Goal: Task Accomplishment & Management: Complete application form

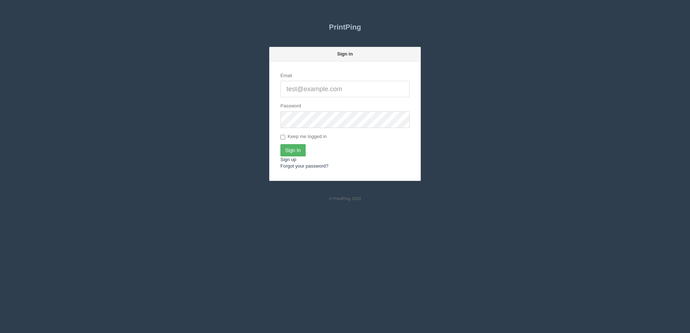
type input "[PERSON_NAME][EMAIL_ADDRESS][DOMAIN_NAME]"
click at [291, 144] on input "Sign In" at bounding box center [292, 150] width 25 height 12
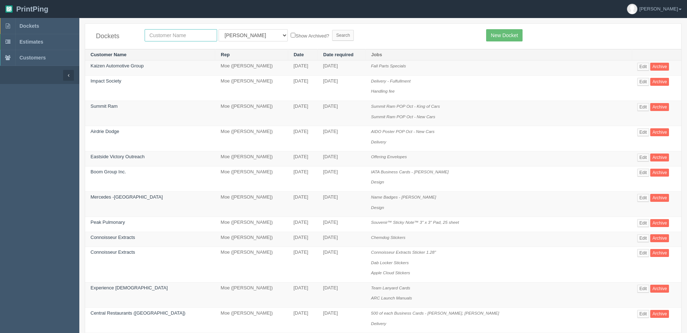
click at [164, 37] on input "text" at bounding box center [181, 35] width 72 height 12
type input "platform"
click at [332, 30] on input "Search" at bounding box center [343, 35] width 22 height 11
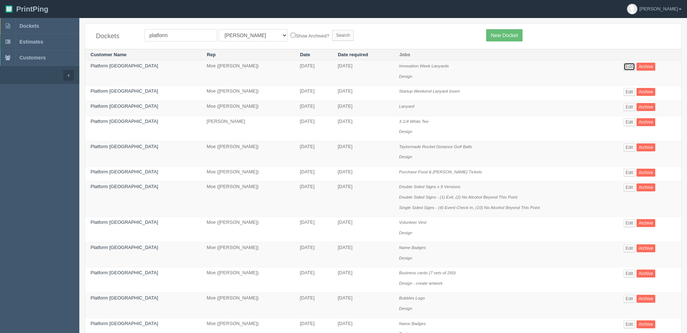
click at [624, 67] on link "Edit" at bounding box center [630, 67] width 12 height 8
click at [624, 104] on link "Edit" at bounding box center [630, 107] width 12 height 8
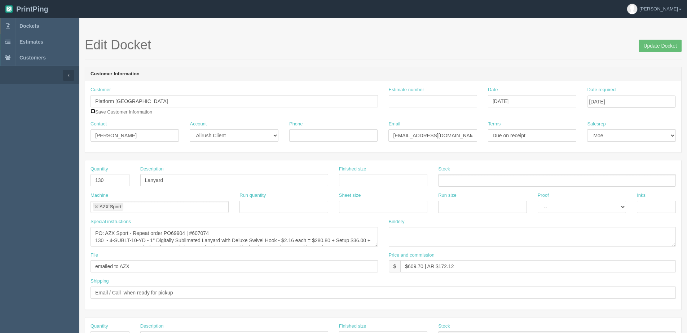
click at [93, 112] on input "checkbox" at bounding box center [93, 111] width 5 height 5
checkbox input "true"
drag, startPoint x: 657, startPoint y: 45, endPoint x: 646, endPoint y: 44, distance: 11.3
click at [657, 45] on input "Update Docket" at bounding box center [660, 46] width 43 height 12
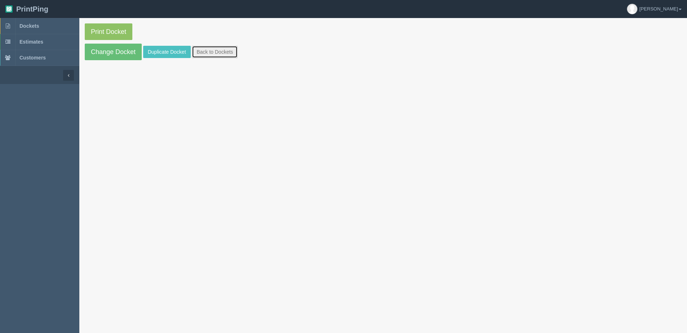
click at [212, 50] on link "Back to Dockets" at bounding box center [215, 52] width 46 height 12
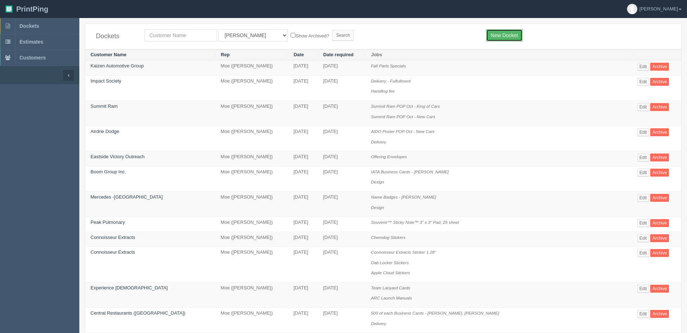
click at [515, 30] on link "New Docket" at bounding box center [504, 35] width 36 height 12
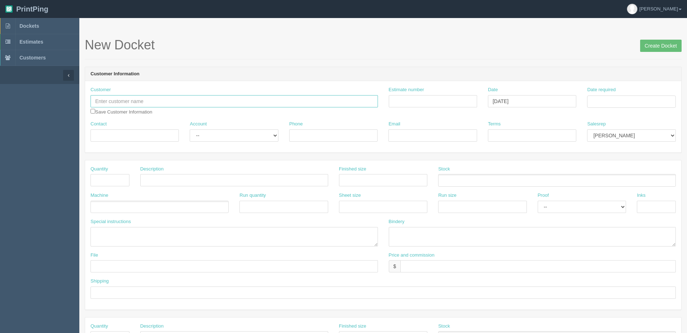
click at [157, 102] on input "text" at bounding box center [234, 101] width 287 height 12
type input "Platform [GEOGRAPHIC_DATA]"
type input "Lejia Feng"
type input "lejia.feng@platformcalgary.com"
type input "Due on receipt"
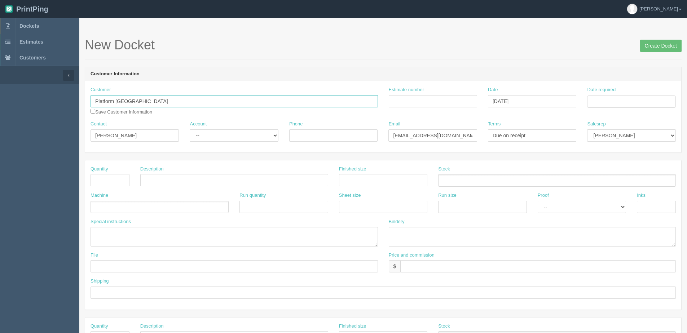
type input "Platform [GEOGRAPHIC_DATA]"
click at [218, 142] on div "Account -- Existing Client Allrush Client Rep Client" at bounding box center [233, 134] width 99 height 26
drag, startPoint x: 226, startPoint y: 134, endPoint x: 233, endPoint y: 142, distance: 10.7
click at [226, 134] on select "-- Existing Client Allrush Client Rep Client" at bounding box center [234, 135] width 88 height 12
select select "Allrush Client"
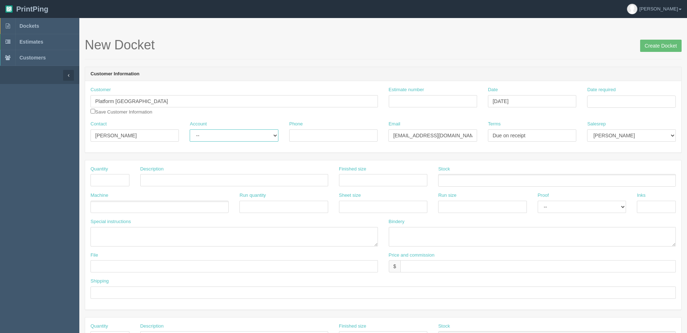
click at [190, 129] on select "-- Existing Client Allrush Client Rep Client" at bounding box center [234, 135] width 88 height 12
click at [93, 176] on input "text" at bounding box center [110, 180] width 39 height 12
type input "1"
type input "Deliver"
click at [462, 262] on input "text" at bounding box center [538, 266] width 276 height 12
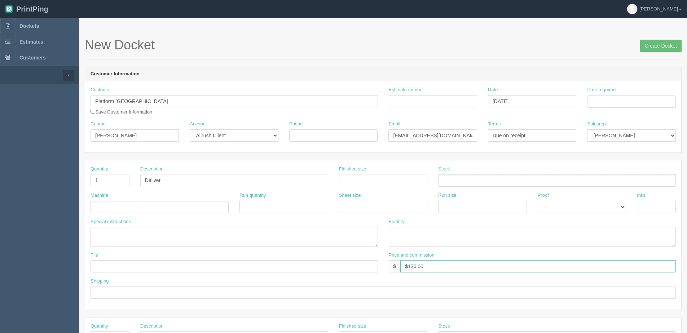
drag, startPoint x: 407, startPoint y: 266, endPoint x: 586, endPoint y: 240, distance: 180.7
click at [584, 244] on div "Quantity 1 Description Deliver Finished size Stock Machine Run quantity Sheet s…" at bounding box center [383, 234] width 596 height 149
type input "$25.00"
type input "`"
click at [96, 269] on input "text" at bounding box center [234, 266] width 287 height 12
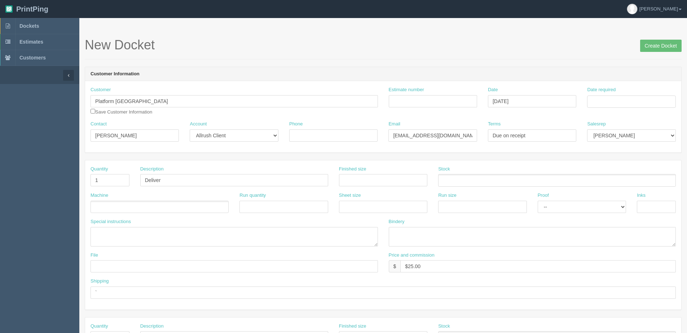
click at [100, 208] on ul at bounding box center [160, 207] width 138 height 13
type input "Courier"
click at [99, 294] on input "`" at bounding box center [383, 293] width 585 height 12
type input "Deliver when ready"
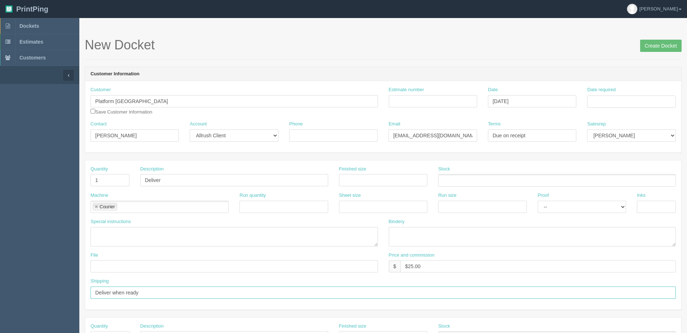
click at [640, 40] on input "Create Docket" at bounding box center [660, 46] width 41 height 12
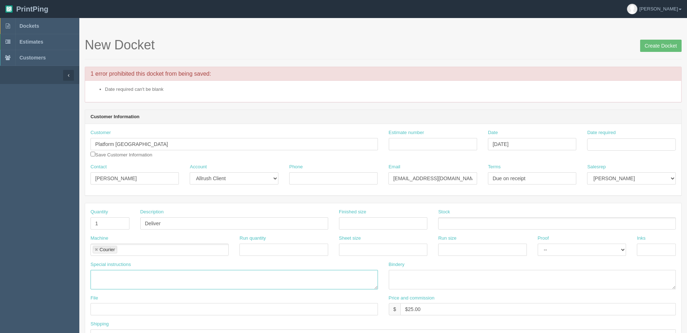
click at [143, 274] on textarea at bounding box center [234, 279] width 287 height 19
type textarea "130- Lanyard Inserts 130-Lanyards w/ Badge Holders"
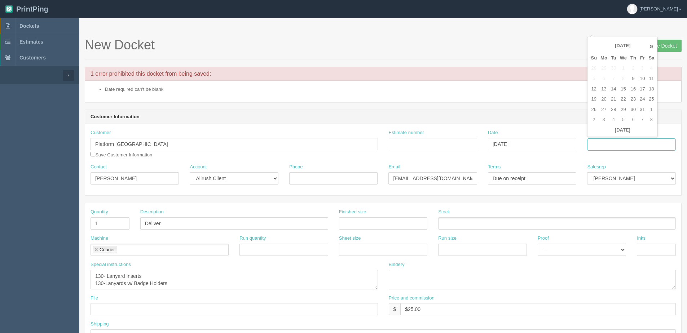
click at [618, 141] on input "Date required" at bounding box center [631, 144] width 88 height 12
click at [613, 88] on td "14" at bounding box center [613, 89] width 9 height 10
type input "[DATE]"
drag, startPoint x: 613, startPoint y: 178, endPoint x: 610, endPoint y: 181, distance: 4.1
click at [612, 179] on select "Mark Mikayla Aly Stacy Rebecca Matthew Viki Phil Greg Jim Sam Brandon Zach Stev…" at bounding box center [631, 178] width 88 height 12
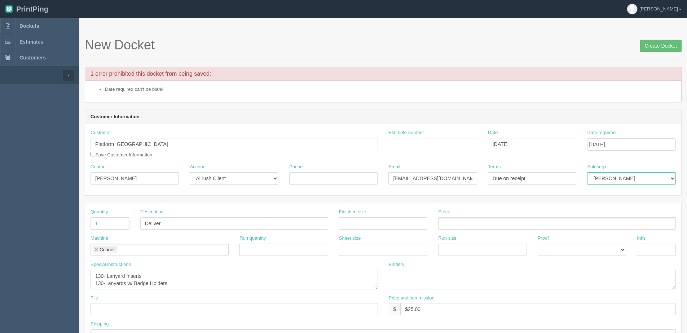
select select "1"
click at [587, 172] on select "Mark Mikayla Aly Stacy Rebecca Matthew Viki Phil Greg Jim Sam Brandon Zach Stev…" at bounding box center [631, 178] width 88 height 12
click at [657, 44] on input "Create Docket" at bounding box center [660, 46] width 41 height 12
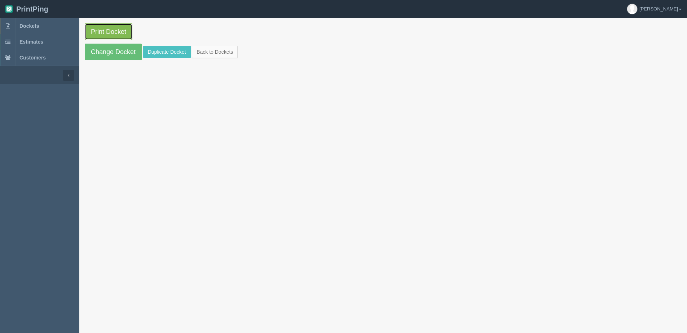
click at [117, 27] on link "Print Docket" at bounding box center [109, 31] width 48 height 17
click at [216, 48] on link "Back to Dockets" at bounding box center [215, 52] width 46 height 12
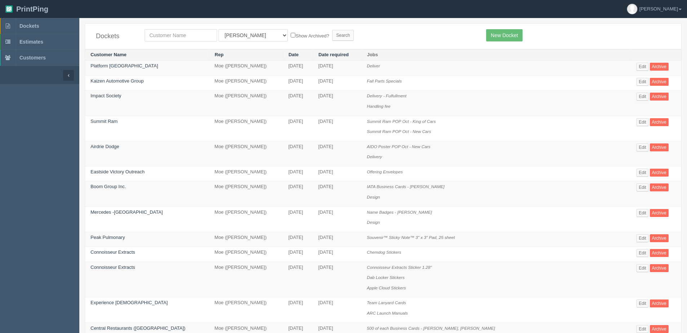
click at [171, 26] on div "Dockets All Users Ali Ali Test 1 Aly Amy Ankit Arif Brandon Dan France Greg Jim…" at bounding box center [383, 36] width 596 height 25
click at [169, 32] on input "text" at bounding box center [181, 35] width 72 height 12
type input "craft"
click at [332, 30] on input "Search" at bounding box center [343, 35] width 22 height 11
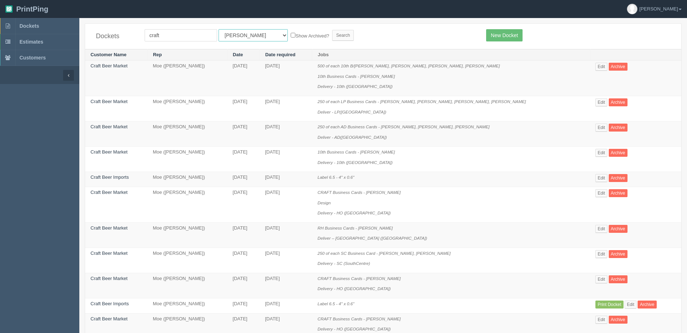
click at [239, 36] on select "All Users Ali Ali Test 1 Aly Amy Ankit Arif Brandon Dan France Greg Jim Mark Ma…" at bounding box center [253, 35] width 69 height 12
select select "1"
click at [219, 29] on select "All Users Ali Ali Test 1 Aly Amy Ankit Arif Brandon Dan France Greg Jim Mark Ma…" at bounding box center [253, 35] width 69 height 12
click at [291, 32] on label "Show Archived?" at bounding box center [310, 35] width 38 height 8
click at [291, 33] on input "Show Archived?" at bounding box center [293, 35] width 5 height 5
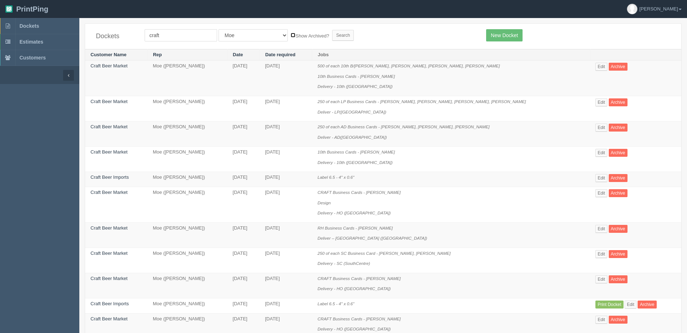
checkbox input "true"
click at [332, 33] on input "Search" at bounding box center [343, 35] width 22 height 11
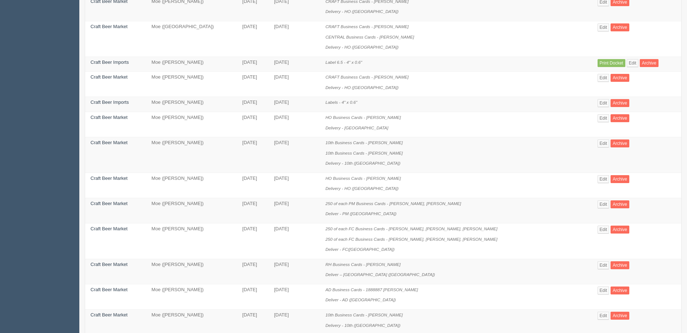
scroll to position [289, 0]
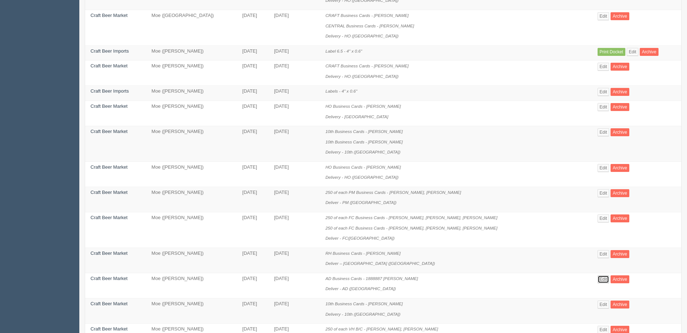
click at [598, 278] on link "Edit" at bounding box center [604, 280] width 12 height 8
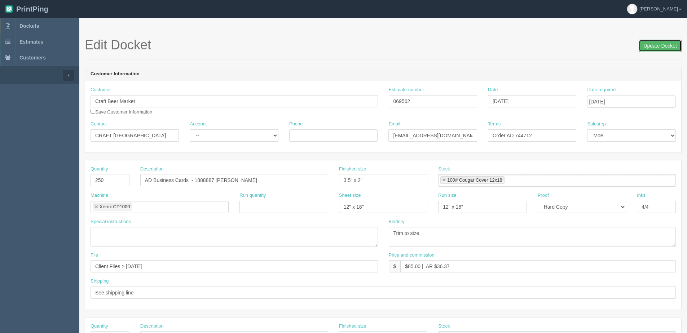
click at [666, 44] on input "Update Docket" at bounding box center [660, 46] width 43 height 12
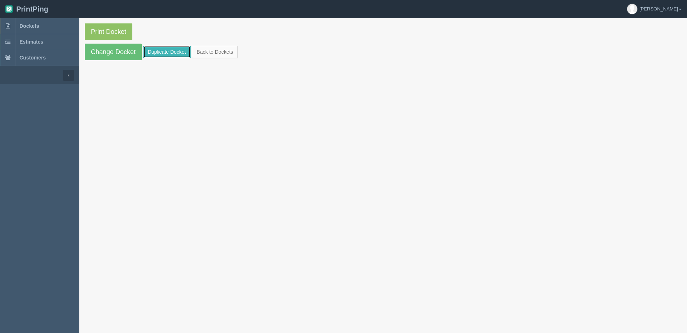
click at [155, 53] on link "Duplicate Docket" at bounding box center [167, 52] width 48 height 12
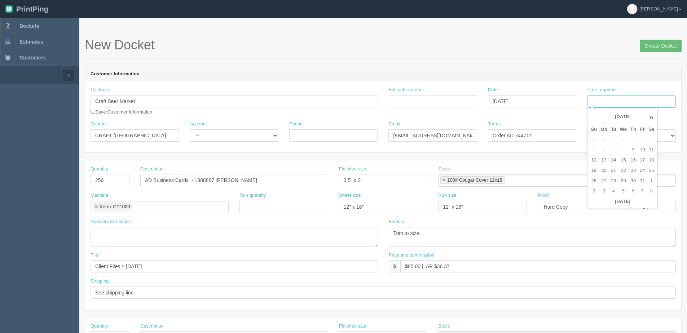
click at [615, 105] on input "Date required" at bounding box center [631, 102] width 88 height 12
click at [599, 205] on th "Today" at bounding box center [622, 202] width 67 height 10
click at [635, 159] on td "16" at bounding box center [633, 160] width 9 height 10
type input "[DATE]"
drag, startPoint x: 197, startPoint y: 179, endPoint x: 192, endPoint y: 179, distance: 5.1
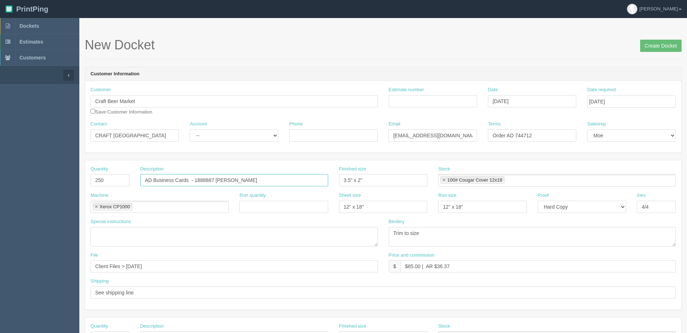
click at [196, 179] on input "AD Business Cards - 1888887 Jose Becerra" at bounding box center [234, 180] width 188 height 12
drag, startPoint x: 195, startPoint y: 180, endPoint x: 328, endPoint y: 161, distance: 134.5
click at [328, 161] on div "Quantity 250 Description AD Business Cards - 1888887 Jose Becerra Finished size…" at bounding box center [383, 234] width 596 height 149
click at [276, 182] on input "AD Business Cards - 1888887 Jose Becerra" at bounding box center [234, 180] width 188 height 12
click at [268, 182] on input "AD Business Cards - 1888887 Jose Becerra" at bounding box center [234, 180] width 188 height 12
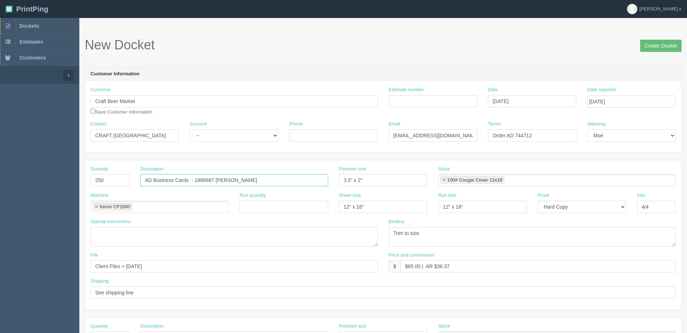
paste input "Marissa Savelli"
drag, startPoint x: 245, startPoint y: 179, endPoint x: 194, endPoint y: 182, distance: 50.6
click at [194, 182] on input "AD Business Cards - 1888887 Jose BecerraMarissa Savelli" at bounding box center [234, 180] width 188 height 12
type input "AD Business Cards - Marissa Savelli"
drag, startPoint x: 126, startPoint y: 265, endPoint x: 377, endPoint y: 231, distance: 252.6
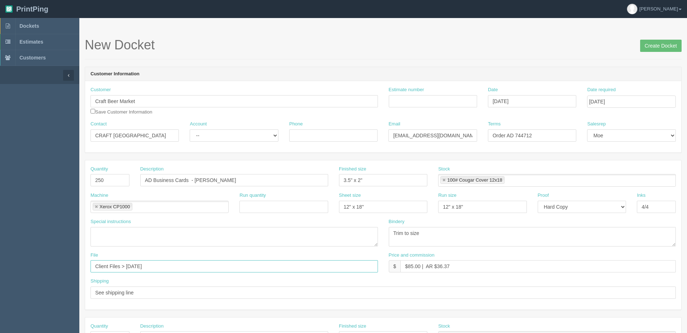
click at [377, 231] on div "Quantity 250 Description AD Business Cards - Marissa Savelli Finished size 3.5"…" at bounding box center [383, 234] width 596 height 149
type input "Client Files > October 2025"
click at [396, 101] on input "Estimate number" at bounding box center [433, 101] width 88 height 12
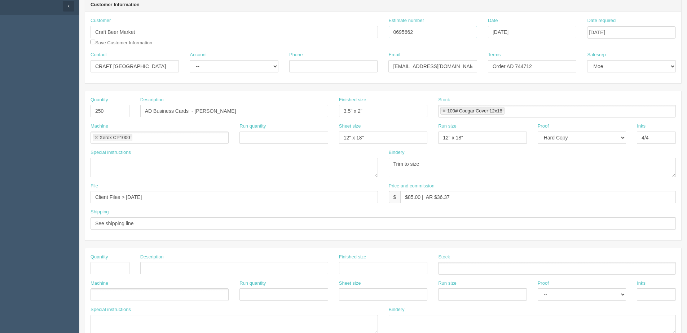
scroll to position [33, 0]
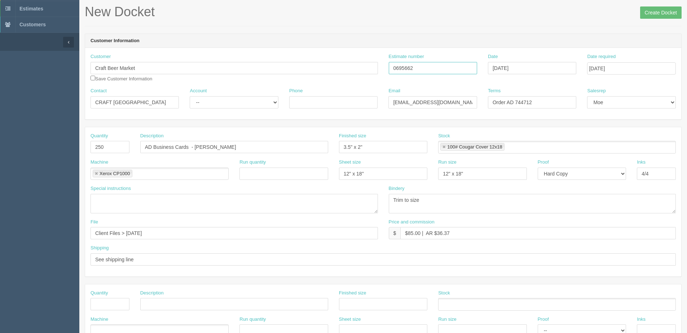
type input "0695662"
click at [222, 97] on select "-- Existing Client Allrush Client Rep Client" at bounding box center [234, 102] width 88 height 12
select select "Allrush Client"
click at [190, 96] on select "-- Existing Client Allrush Client Rep Client" at bounding box center [234, 102] width 88 height 12
drag, startPoint x: 515, startPoint y: 104, endPoint x: 603, endPoint y: 101, distance: 88.0
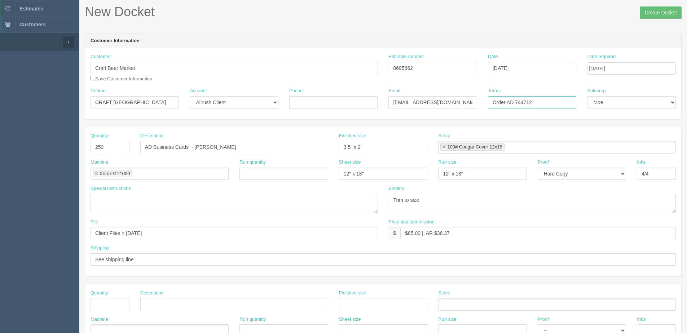
click at [589, 102] on div "Contact CRAFT Toronto Account -- Existing Client Allrush Client Rep Client Phon…" at bounding box center [383, 101] width 596 height 26
type input "Order AD 762395"
click at [661, 11] on input "Create Docket" at bounding box center [660, 12] width 41 height 12
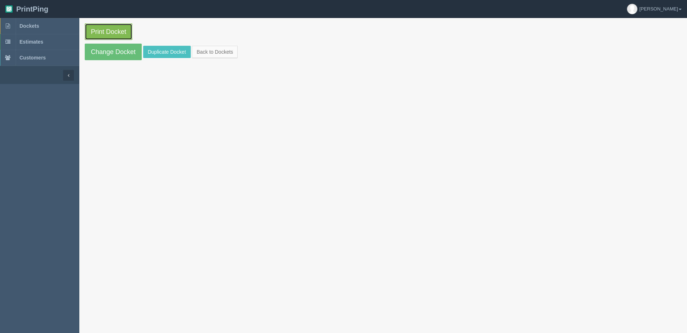
click at [111, 35] on link "Print Docket" at bounding box center [109, 31] width 48 height 17
drag, startPoint x: 220, startPoint y: 50, endPoint x: 198, endPoint y: 19, distance: 38.0
click at [220, 50] on link "Back to Dockets" at bounding box center [215, 52] width 46 height 12
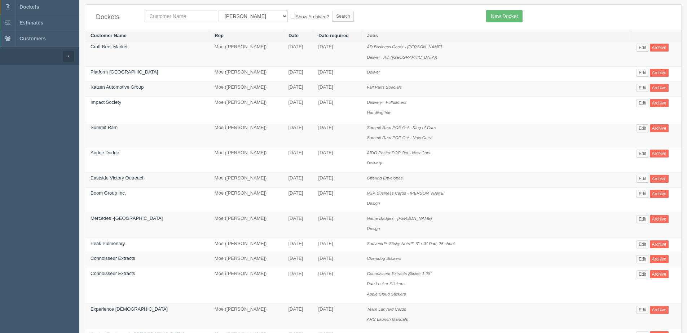
scroll to position [36, 0]
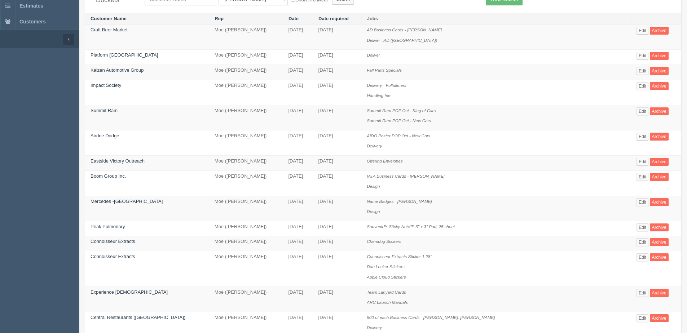
click at [283, 319] on td "[DATE]" at bounding box center [298, 324] width 30 height 25
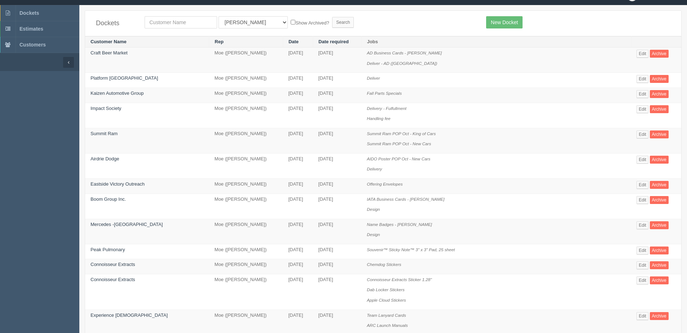
scroll to position [0, 0]
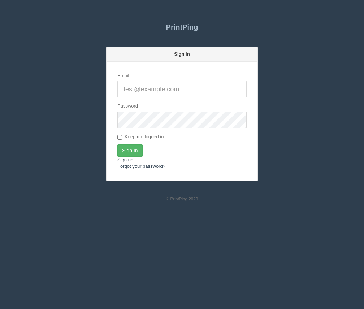
type input "[PERSON_NAME][EMAIL_ADDRESS][DOMAIN_NAME]"
click at [130, 151] on input "Sign In" at bounding box center [129, 150] width 25 height 12
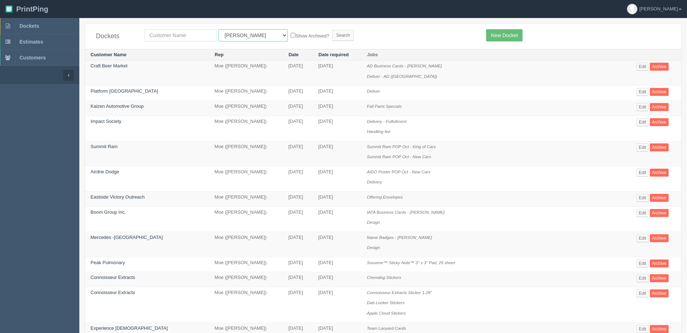
click at [242, 38] on select "All Users [PERSON_NAME] Test 1 [PERSON_NAME] [PERSON_NAME] [PERSON_NAME] France…" at bounding box center [253, 35] width 69 height 12
select select "14"
click at [219, 29] on select "All Users [PERSON_NAME] Test 1 [PERSON_NAME] [PERSON_NAME] [PERSON_NAME] France…" at bounding box center [253, 35] width 69 height 12
drag, startPoint x: 291, startPoint y: 34, endPoint x: 308, endPoint y: 35, distance: 17.7
click at [291, 35] on label "Show Archived?" at bounding box center [310, 35] width 38 height 8
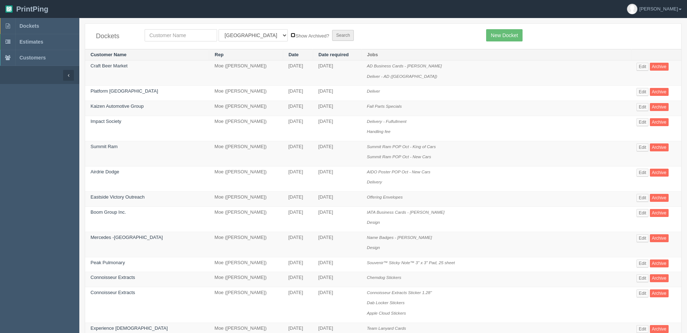
click at [291, 35] on input "Show Archived?" at bounding box center [293, 35] width 5 height 5
checkbox input "true"
click at [332, 36] on input "Search" at bounding box center [343, 35] width 22 height 11
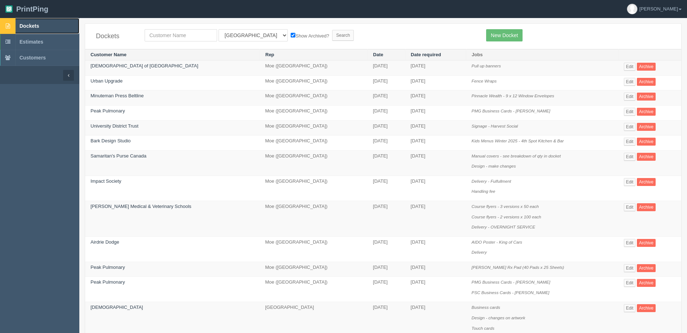
click at [29, 29] on link "Dockets" at bounding box center [39, 26] width 79 height 16
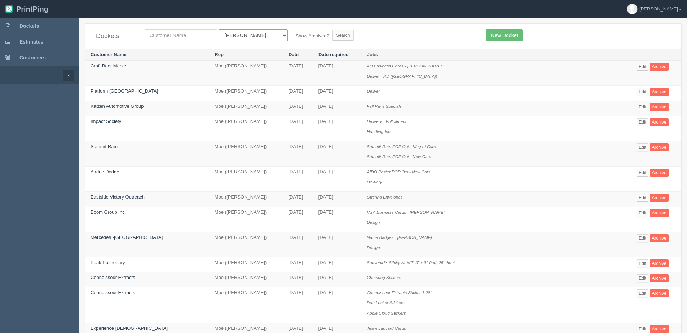
click at [231, 36] on select "All Users Ali Ali Test 1 Aly Amy Ankit Arif Brandon Dan France Greg Jim Mark Ma…" at bounding box center [253, 35] width 69 height 12
select select "1"
click at [219, 29] on select "All Users Ali Ali Test 1 Aly Amy Ankit Arif Brandon Dan France Greg Jim Mark Ma…" at bounding box center [253, 35] width 69 height 12
click at [291, 38] on label "Show Archived?" at bounding box center [310, 35] width 38 height 8
click at [291, 38] on input "Show Archived?" at bounding box center [293, 35] width 5 height 5
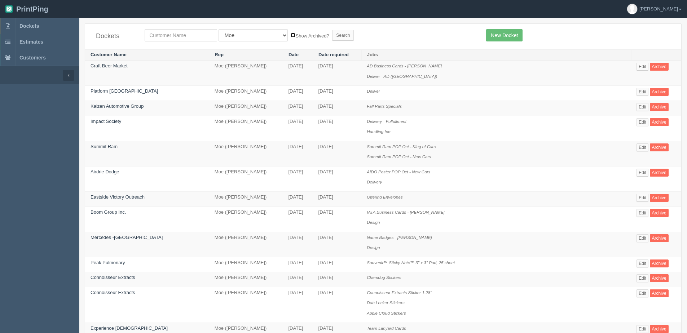
checkbox input "true"
click at [332, 31] on input "Search" at bounding box center [343, 35] width 22 height 11
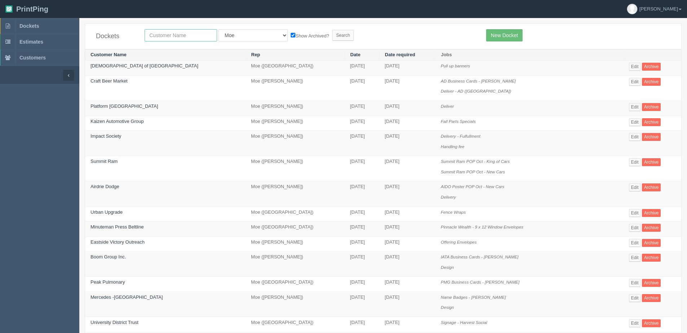
click at [182, 32] on input "text" at bounding box center [181, 35] width 72 height 12
type input "mad monkey"
click at [332, 30] on input "Search" at bounding box center [343, 35] width 22 height 11
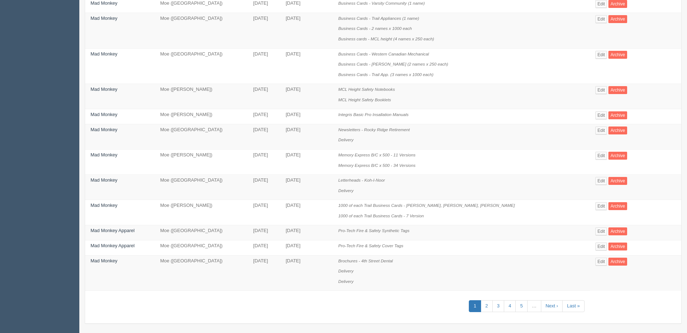
scroll to position [364, 0]
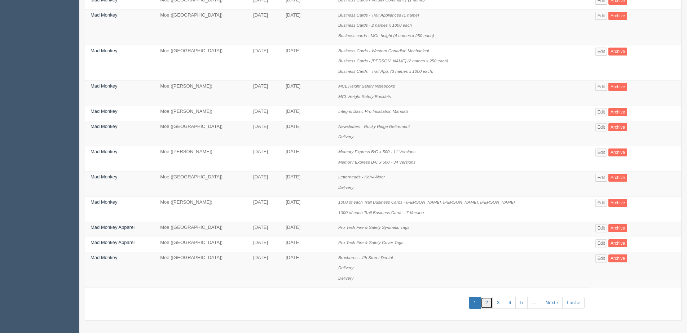
click at [488, 301] on link "2" at bounding box center [487, 303] width 12 height 12
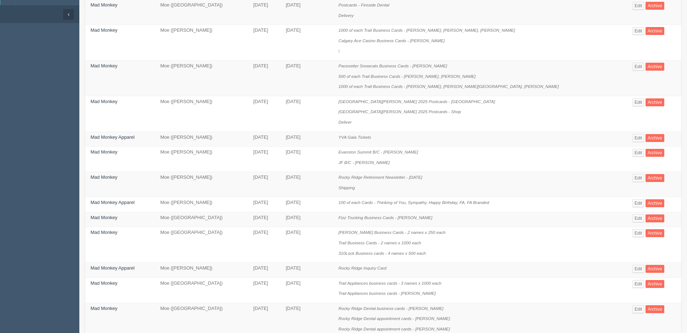
scroll to position [72, 0]
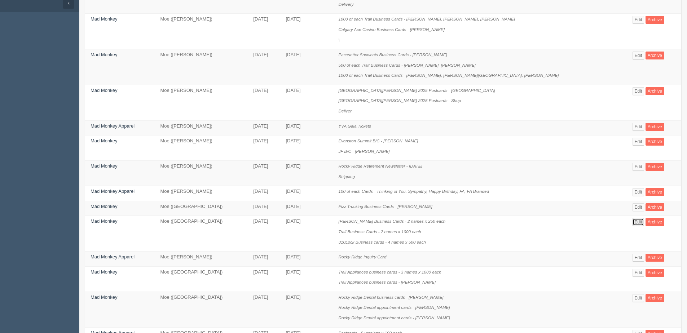
click at [633, 224] on link "Edit" at bounding box center [639, 222] width 12 height 8
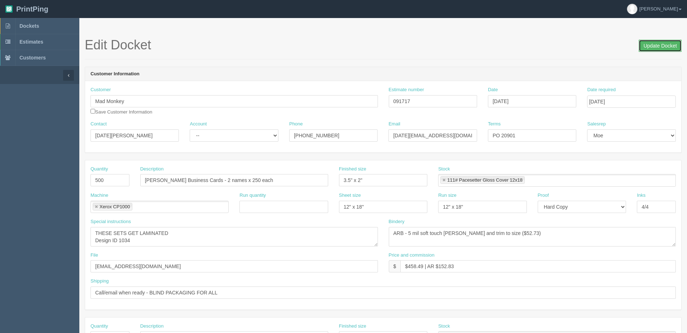
click at [659, 49] on input "Update Docket" at bounding box center [660, 46] width 43 height 12
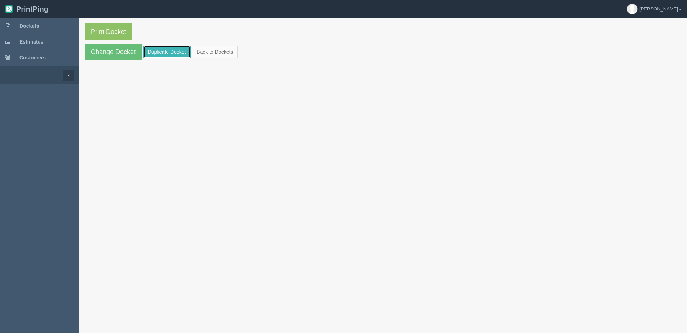
click at [164, 50] on link "Duplicate Docket" at bounding box center [167, 52] width 48 height 12
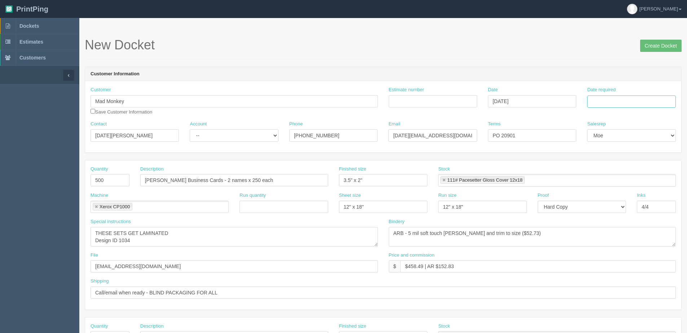
click at [629, 103] on input "Date required" at bounding box center [631, 102] width 88 height 12
click at [599, 205] on th "Today" at bounding box center [622, 202] width 67 height 10
click at [635, 160] on td "16" at bounding box center [633, 160] width 9 height 10
type input "[DATE]"
drag, startPoint x: 504, startPoint y: 136, endPoint x: 572, endPoint y: 136, distance: 67.8
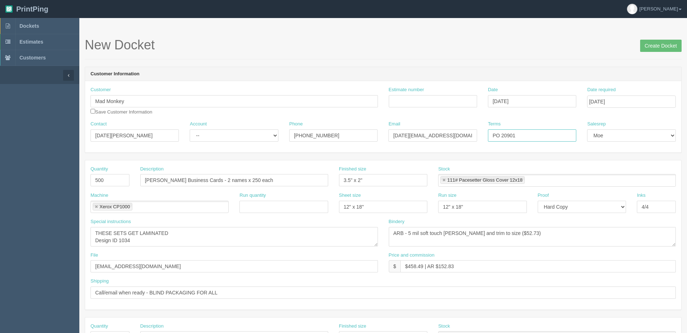
click at [572, 136] on input "PO 20901" at bounding box center [532, 135] width 88 height 12
type input "PO 21568"
click at [426, 97] on input "Estimate number" at bounding box center [433, 101] width 88 height 12
type input "092852"
drag, startPoint x: 120, startPoint y: 242, endPoint x: 202, endPoint y: 237, distance: 82.0
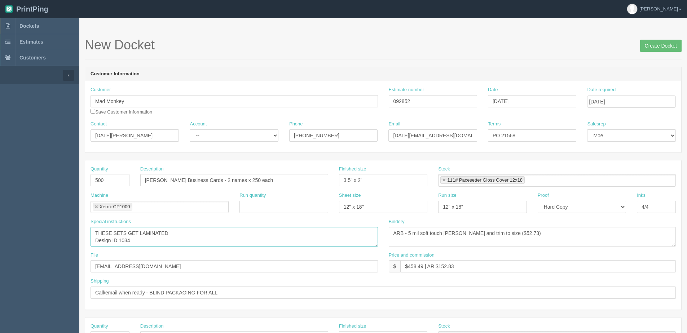
click at [202, 237] on textarea "THESE SETS GET LAMINATED Design ID 1034" at bounding box center [234, 236] width 287 height 19
type textarea "THESE SETS GET LAMINATED Design ID 22443"
drag, startPoint x: 159, startPoint y: 179, endPoint x: -16, endPoint y: 181, distance: 174.9
click at [0, 181] on html "PrintPing Dan Edit account ( dan@allrush.ca ) Logout Dockets Estimates Customers" at bounding box center [343, 327] width 687 height 655
drag, startPoint x: 221, startPoint y: 180, endPoint x: 626, endPoint y: 180, distance: 405.0
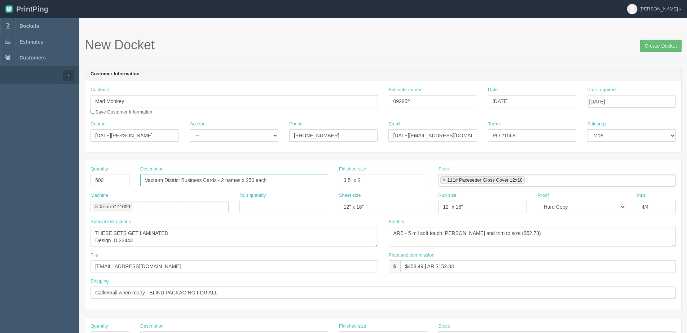
click at [626, 180] on div "Quantity 500 Description Vacuum District Business Cards - 2 names x 250 each Fi…" at bounding box center [383, 179] width 596 height 26
click at [228, 179] on input "Vacuum District Business Cards -" at bounding box center [234, 180] width 188 height 12
drag, startPoint x: 221, startPoint y: 180, endPoint x: 676, endPoint y: 180, distance: 454.4
click at [665, 180] on div "Quantity 500 Description Vacuum District Business Cards - sTEPHEN cHARLAND Fini…" at bounding box center [383, 179] width 596 height 26
type input "Vacuum District Business Cards - [PERSON_NAME]"
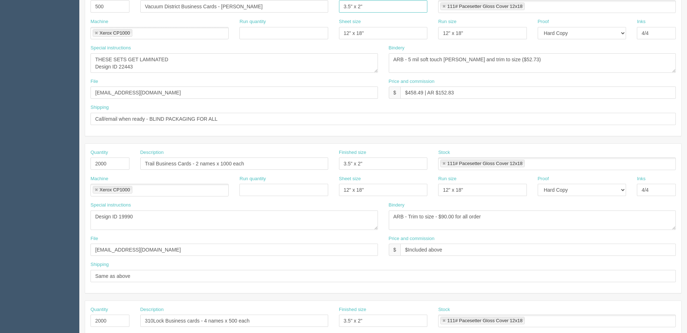
scroll to position [180, 0]
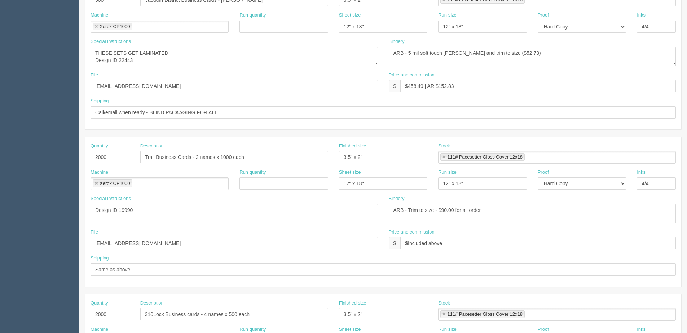
drag, startPoint x: 115, startPoint y: 160, endPoint x: 52, endPoint y: 151, distance: 63.8
click at [62, 153] on section "Dockets Estimates Customers" at bounding box center [343, 156] width 687 height 637
type input "250"
click at [154, 157] on input "Trail Business Cards - 2 names x 1000 each" at bounding box center [234, 157] width 188 height 12
click at [157, 157] on input "Trail Business Cards - 2 names x 1000 each" at bounding box center [234, 157] width 188 height 12
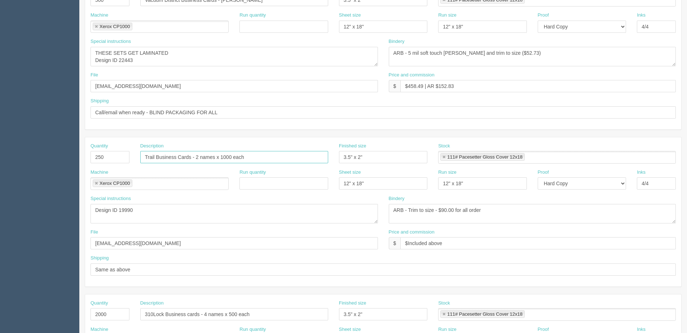
drag, startPoint x: 157, startPoint y: 157, endPoint x: 99, endPoint y: 155, distance: 58.1
click at [102, 157] on div "Quantity 250 Description Trail Business Cards - 2 names x 1000 each Finished si…" at bounding box center [383, 156] width 596 height 26
click at [153, 154] on input "DT Business Cards - 2 names x 1000 each" at bounding box center [234, 157] width 188 height 12
drag, startPoint x: 176, startPoint y: 158, endPoint x: 35, endPoint y: 157, distance: 141.4
click at [35, 157] on section "Dockets Estimates Customers" at bounding box center [343, 156] width 687 height 637
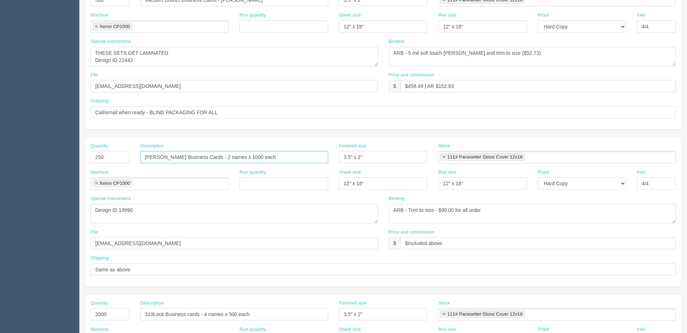
drag, startPoint x: 218, startPoint y: 155, endPoint x: 435, endPoint y: 155, distance: 217.1
click at [435, 155] on div "Quantity 250 Description DT Schinnour Business Cards - 2 names x 1000 each Fini…" at bounding box center [383, 156] width 596 height 26
paste input "DT Schinnour"
click at [219, 155] on input "DT Schinnour Business Cards - DT Schinnour" at bounding box center [234, 157] width 188 height 12
type input "[PERSON_NAME] Business Cards - [PERSON_NAME]"
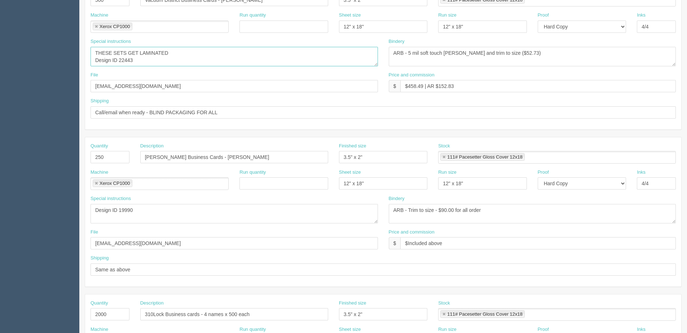
drag, startPoint x: 92, startPoint y: 51, endPoint x: 207, endPoint y: 71, distance: 117.1
click at [207, 71] on div "Special instructions THESE SETS GET LAMINATED Design ID 1034" at bounding box center [234, 55] width 298 height 34
drag, startPoint x: 94, startPoint y: 212, endPoint x: 163, endPoint y: 226, distance: 70.7
click at [175, 224] on div "Special instructions Design ID 19990" at bounding box center [234, 212] width 298 height 34
paste textarea "THESE SETS GET LAMINATED Design ID 22443"
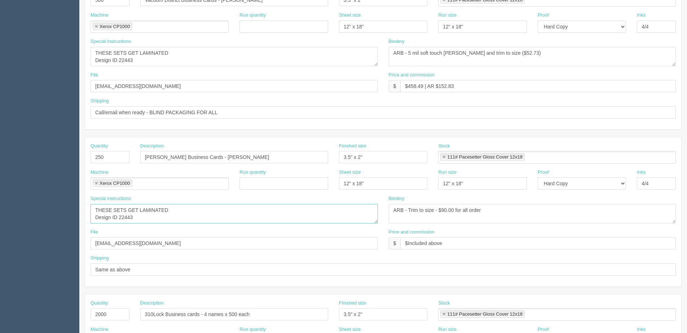
drag, startPoint x: 130, startPoint y: 217, endPoint x: 163, endPoint y: 216, distance: 32.8
click at [163, 216] on textarea "Design ID 19990" at bounding box center [234, 213] width 287 height 19
type textarea "THESE SETS GET LAMINATED Design ID 22446"
drag, startPoint x: 520, startPoint y: 52, endPoint x: 134, endPoint y: 54, distance: 386.6
click at [134, 54] on div "Special instructions THESE SETS GET LAMINATED Design ID 1034 Bindery ARB - 5 mi…" at bounding box center [383, 55] width 596 height 34
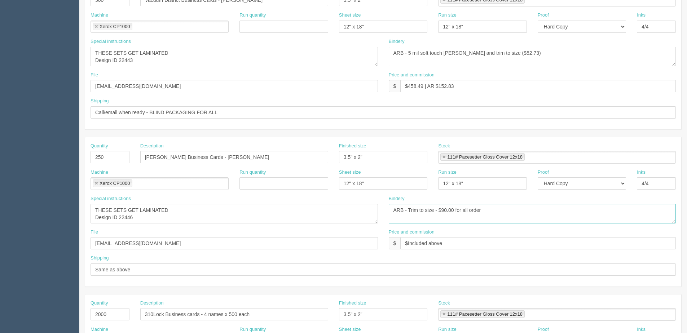
click at [241, 215] on div "Special instructions Design ID 19990 Bindery ARB - Trim to size - $90.00 for al…" at bounding box center [383, 212] width 596 height 34
paste textarea "5 mil soft touch lam and trim to size ($52.73)"
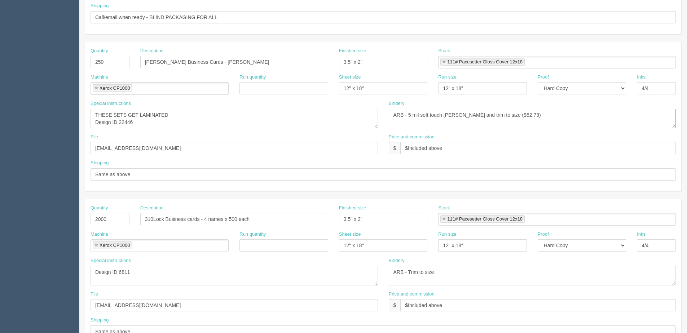
scroll to position [289, 0]
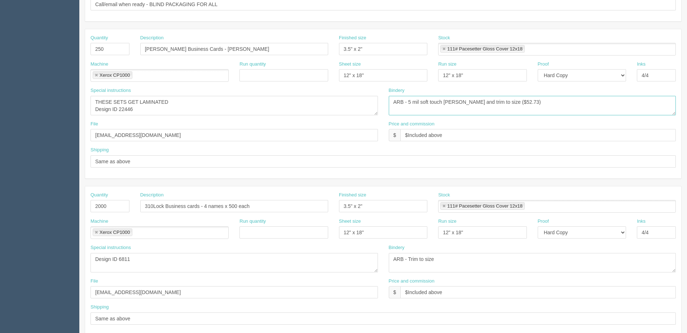
type textarea "ARB - 5 mil soft touch lam and trim to size ($52.73)"
drag, startPoint x: 105, startPoint y: 206, endPoint x: -80, endPoint y: 206, distance: 184.7
click at [0, 206] on html "PrintPing [PERSON_NAME] Edit account ( [PERSON_NAME][EMAIL_ADDRESS][DOMAIN_NAME…" at bounding box center [343, 38] width 687 height 655
type input "250"
click at [253, 221] on label "Run quantity" at bounding box center [252, 221] width 26 height 7
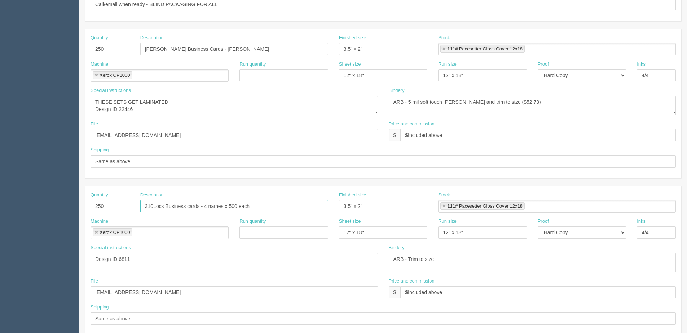
drag, startPoint x: 164, startPoint y: 207, endPoint x: 81, endPoint y: 206, distance: 83.0
click at [81, 206] on section "New Docket Create Docket Customer Information Customer Mad Monkey Save Customer…" at bounding box center [383, 48] width 608 height 637
drag, startPoint x: 219, startPoint y: 205, endPoint x: 464, endPoint y: 212, distance: 244.6
click at [450, 217] on div "Quantity 250 Description Cinch Disposal Business cards - 4 names x 500 each Fin…" at bounding box center [383, 205] width 596 height 26
type input "Cinch Disposal Business cards - Tom Hay"
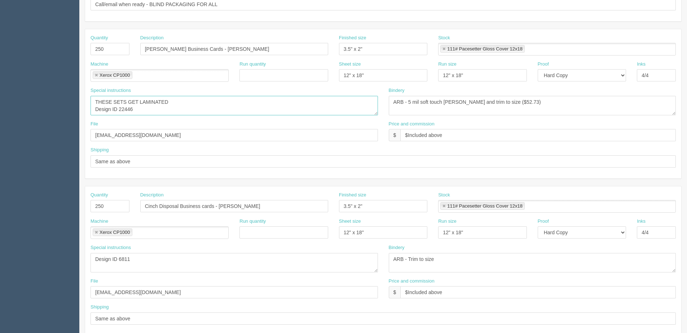
drag, startPoint x: 97, startPoint y: 98, endPoint x: 166, endPoint y: 118, distance: 72.0
click at [166, 118] on div "Special instructions Design ID 19990" at bounding box center [234, 104] width 298 height 34
click at [159, 113] on textarea "Design ID 19990" at bounding box center [234, 105] width 287 height 19
click at [108, 109] on textarea "Design ID 19990" at bounding box center [234, 105] width 287 height 19
click at [96, 106] on textarea "Design ID 19990" at bounding box center [234, 105] width 287 height 19
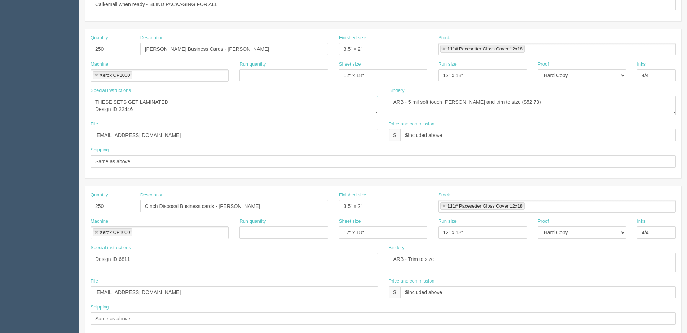
drag, startPoint x: 94, startPoint y: 101, endPoint x: 159, endPoint y: 114, distance: 66.6
click at [159, 114] on textarea "Design ID 19990" at bounding box center [234, 105] width 287 height 19
drag, startPoint x: 94, startPoint y: 257, endPoint x: 317, endPoint y: 257, distance: 222.5
click at [317, 257] on textarea "Design ID 6811" at bounding box center [234, 262] width 287 height 19
paste textarea "THESE SETS GET LAMINATED Design ID 22446"
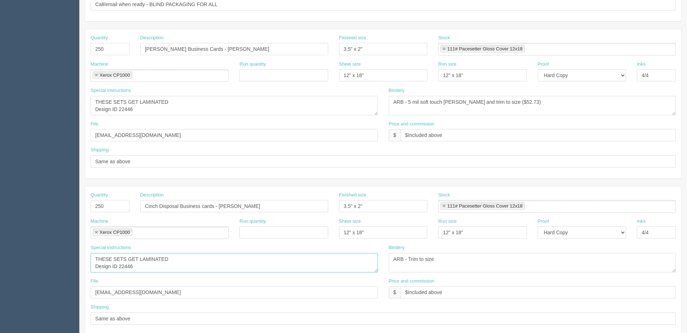
scroll to position [7, 0]
drag, startPoint x: 123, startPoint y: 267, endPoint x: 179, endPoint y: 267, distance: 55.2
click at [179, 267] on textarea "Design ID 6811" at bounding box center [234, 262] width 287 height 19
type textarea "THESE SETS GET LAMINATED Design ID 22410"
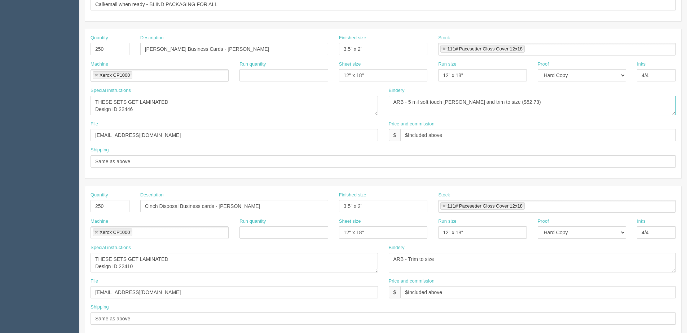
drag, startPoint x: 539, startPoint y: 105, endPoint x: 125, endPoint y: 115, distance: 414.5
click at [125, 115] on div "Special instructions Design ID 19990 Bindery ARB - Trim to size - $90.00 for al…" at bounding box center [383, 104] width 596 height 34
drag, startPoint x: 421, startPoint y: 263, endPoint x: 237, endPoint y: 251, distance: 184.0
click at [182, 263] on div "Special instructions Design ID 6811 Bindery ARB - Trim to size" at bounding box center [383, 262] width 596 height 34
paste textarea "5 mil soft touch lam and trim to size ($52.73)"
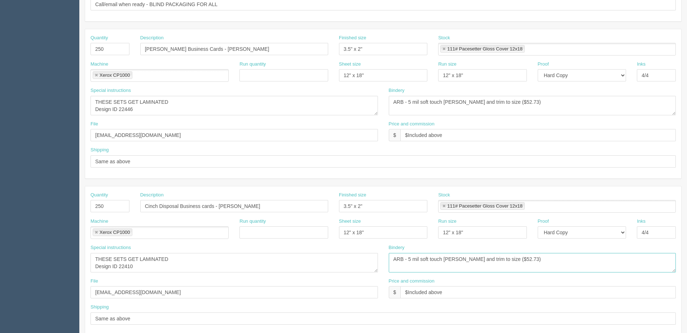
click at [453, 258] on textarea "ARB - Trim to size" at bounding box center [532, 262] width 287 height 19
type textarea "ARB - 5 mil soft touch lam and Round Corner R6"
click at [242, 204] on input "Cinch Disposal Business cards - Tom Hay" at bounding box center [234, 206] width 188 height 12
type input "Cinch Disposal Business cards - Tom Hay, Ryan Turner"
drag, startPoint x: 109, startPoint y: 206, endPoint x: -112, endPoint y: 210, distance: 221.1
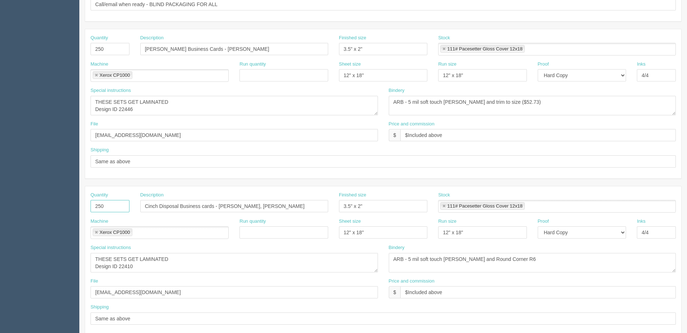
click at [0, 210] on html "PrintPing Dan Edit account ( dan@allrush.ca ) Logout Dockets Estimates Customers" at bounding box center [343, 38] width 687 height 655
type input "500"
click at [144, 206] on input "Cinch Disposal Business cards - Tom Hay, Ryan Turner" at bounding box center [234, 206] width 188 height 12
type input "250 of each Cinch Disposal Business cards - [PERSON_NAME], [PERSON_NAME]"
drag, startPoint x: 493, startPoint y: 102, endPoint x: 506, endPoint y: 104, distance: 13.4
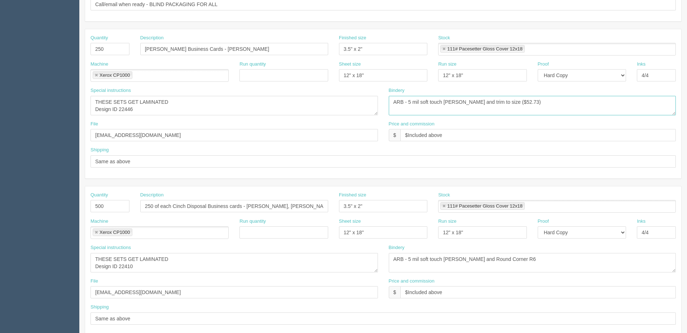
click at [506, 104] on textarea "ARB - Trim to size - $90.00 for all order" at bounding box center [532, 105] width 287 height 19
type textarea "ARB - 5 mil soft touch lam and trim to size ($50.00)"
click at [524, 260] on textarea "ARB - Trim to size" at bounding box center [532, 262] width 287 height 19
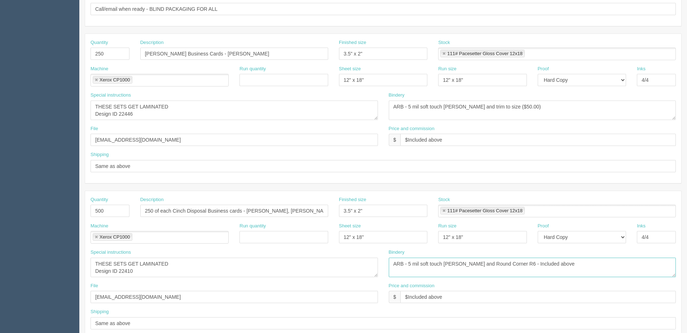
scroll to position [214, 0]
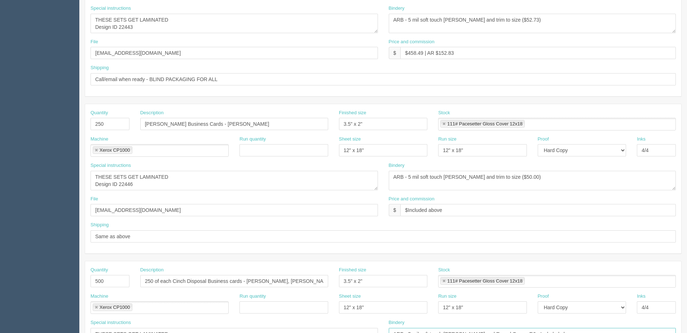
type textarea "ARB - 5 mil soft touch lam and Round Corner R6 - Included above"
click at [490, 177] on textarea "ARB - Trim to size - $90.00 for all order" at bounding box center [532, 180] width 287 height 19
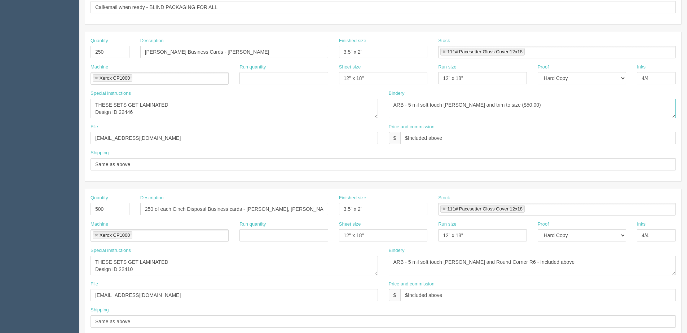
scroll to position [250, 0]
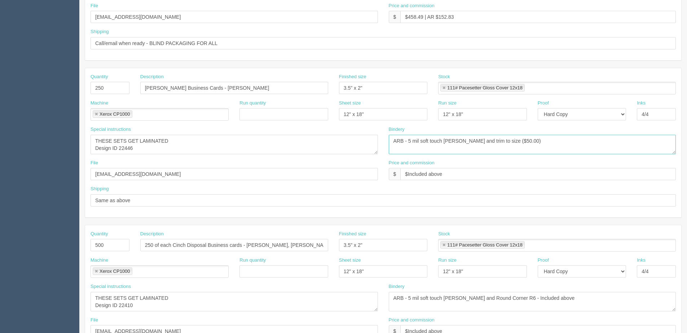
drag, startPoint x: 488, startPoint y: 143, endPoint x: 518, endPoint y: 142, distance: 29.9
click at [518, 142] on textarea "ARB - Trim to size - $90.00 for all order" at bounding box center [532, 144] width 287 height 19
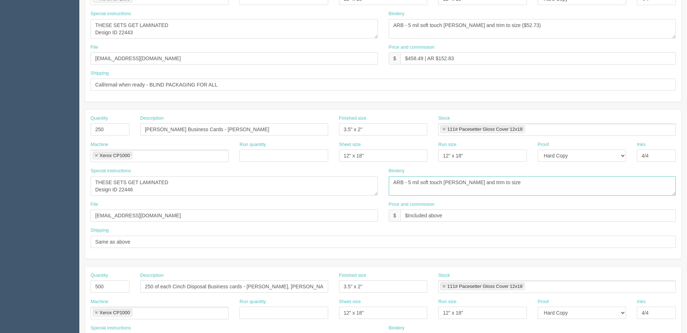
scroll to position [105, 0]
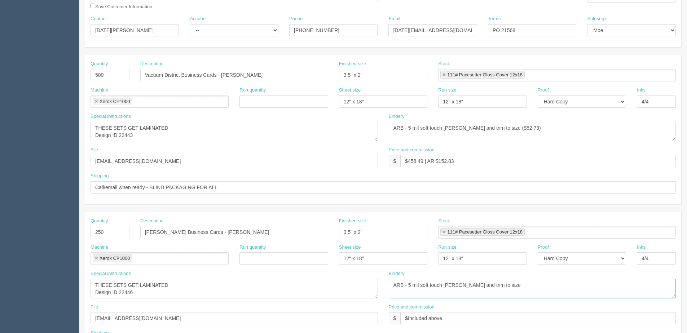
type textarea "ARB - 5 mil soft touch lam and trim to size"
click at [489, 128] on textarea "ARB - 5 mil soft touch lam and trim to size ($52.73)" at bounding box center [532, 131] width 287 height 19
paste textarea "($50.00)"
type textarea "ARB - 5 mil soft touch lam and trim to size - ($50.00)"
click at [509, 285] on textarea "ARB - Trim to size - $90.00 for all order" at bounding box center [532, 288] width 287 height 19
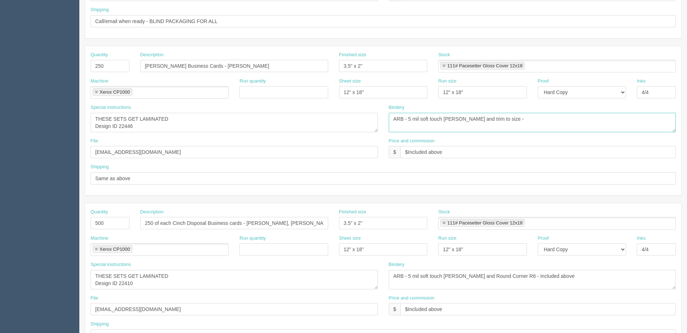
scroll to position [286, 0]
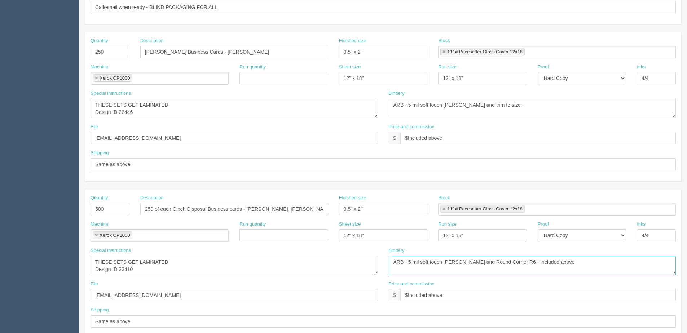
drag, startPoint x: 505, startPoint y: 263, endPoint x: 589, endPoint y: 260, distance: 84.4
click at [589, 260] on textarea "ARB - Trim to size" at bounding box center [532, 265] width 287 height 19
click at [505, 103] on textarea "ARB - Trim to size - $90.00 for all order" at bounding box center [532, 108] width 287 height 19
paste textarea "- Included above"
click at [492, 105] on textarea "ARB - Trim to size - $90.00 for all order" at bounding box center [532, 108] width 287 height 19
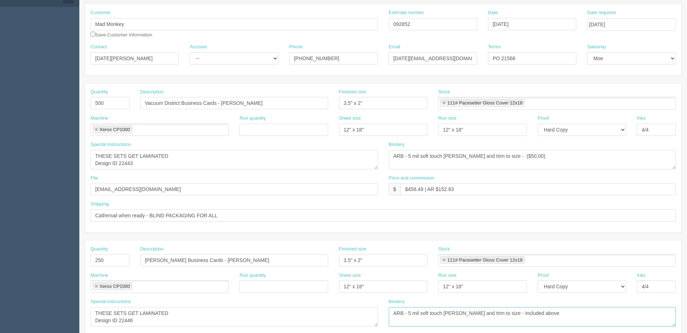
scroll to position [0, 0]
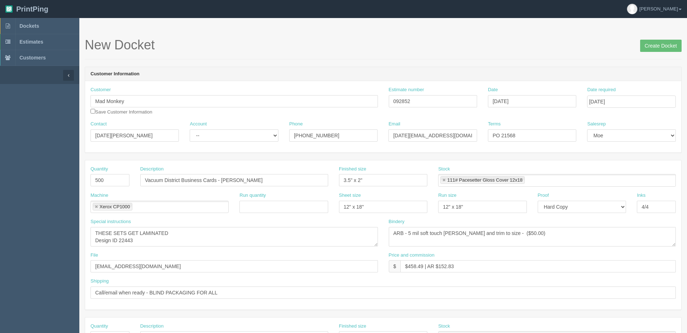
type textarea "ARB - 5 mil soft touch lam and trim to size - Included above"
click at [251, 134] on select "-- Existing Client Allrush Client Rep Client" at bounding box center [234, 135] width 88 height 12
select select "Allrush Client"
click at [190, 129] on select "-- Existing Client Allrush Client Rep Client" at bounding box center [234, 135] width 88 height 12
drag, startPoint x: 408, startPoint y: 268, endPoint x: 421, endPoint y: 276, distance: 14.2
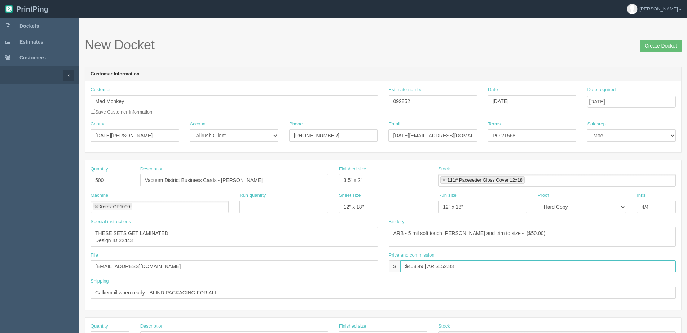
click at [423, 274] on div "Price and commission $ $458.49 | AR $152.83" at bounding box center [532, 265] width 298 height 26
drag, startPoint x: 440, startPoint y: 265, endPoint x: 552, endPoint y: 264, distance: 111.8
click at [552, 264] on input "$595.52 | AR $152.83" at bounding box center [538, 266] width 276 height 12
type input "$595.52 | AR $198.51"
click at [649, 49] on input "Create Docket" at bounding box center [660, 46] width 41 height 12
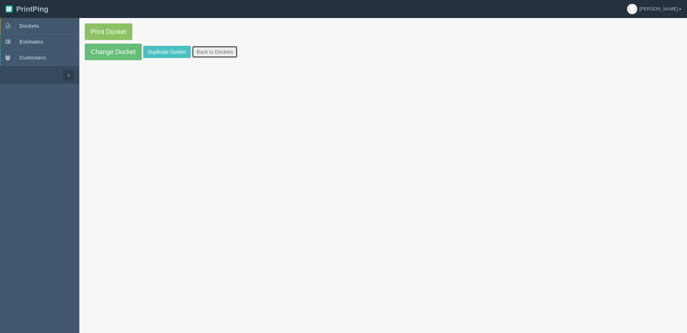
click at [198, 49] on link "Back to Dockets" at bounding box center [215, 52] width 46 height 12
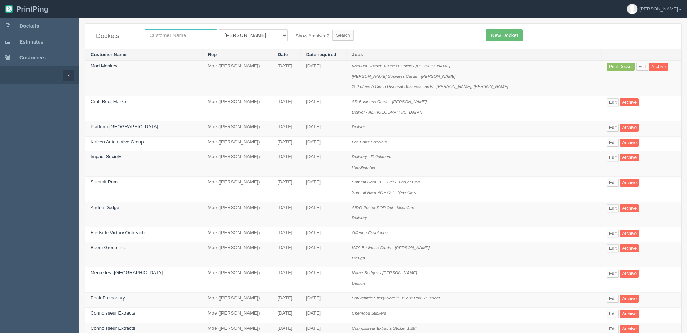
click at [152, 38] on input "text" at bounding box center [181, 35] width 72 height 12
type input "mad"
click at [332, 30] on input "Search" at bounding box center [343, 35] width 22 height 11
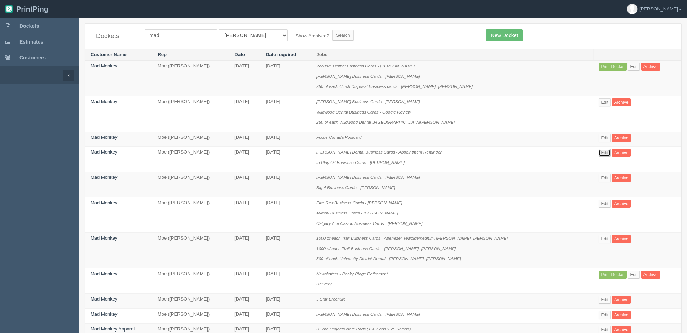
click at [599, 152] on link "Edit" at bounding box center [605, 153] width 12 height 8
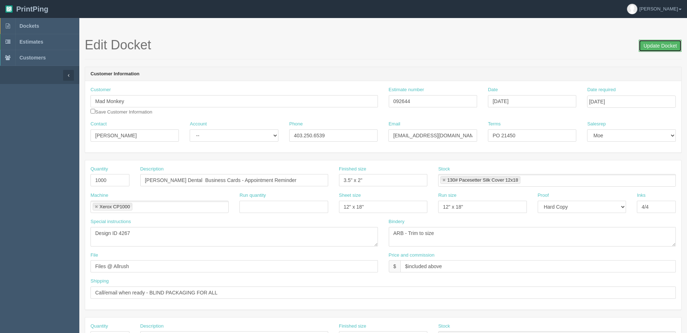
click at [651, 45] on input "Update Docket" at bounding box center [660, 46] width 43 height 12
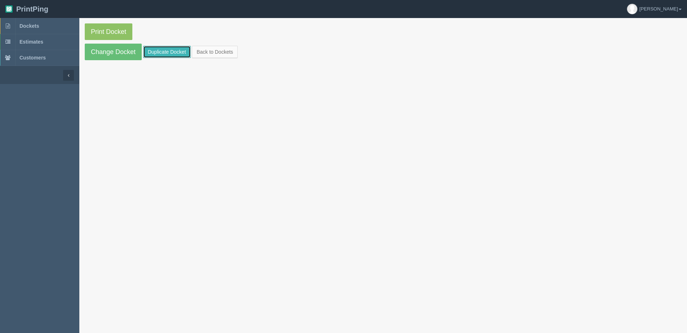
click at [148, 50] on link "Duplicate Docket" at bounding box center [167, 52] width 48 height 12
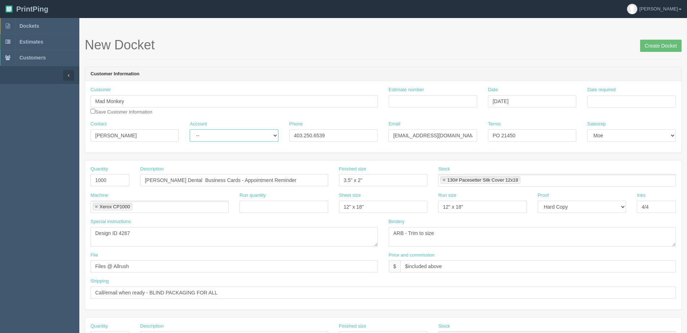
drag, startPoint x: 207, startPoint y: 137, endPoint x: 202, endPoint y: 138, distance: 5.3
click at [207, 137] on select "-- Existing Client Allrush Client Rep Client" at bounding box center [234, 135] width 88 height 12
select select "Allrush Client"
click at [190, 129] on select "-- Existing Client Allrush Client Rep Client" at bounding box center [234, 135] width 88 height 12
click at [600, 100] on input "Date required" at bounding box center [631, 102] width 88 height 12
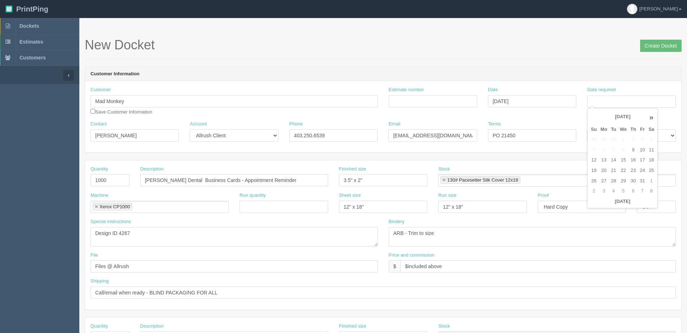
click at [601, 204] on th "Today" at bounding box center [622, 202] width 67 height 10
click at [633, 162] on td "16" at bounding box center [633, 160] width 9 height 10
type input "[DATE]"
click at [651, 44] on input "Create Docket" at bounding box center [660, 46] width 41 height 12
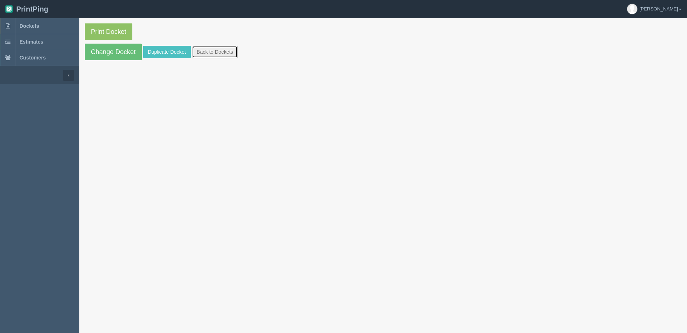
click at [210, 54] on link "Back to Dockets" at bounding box center [215, 52] width 46 height 12
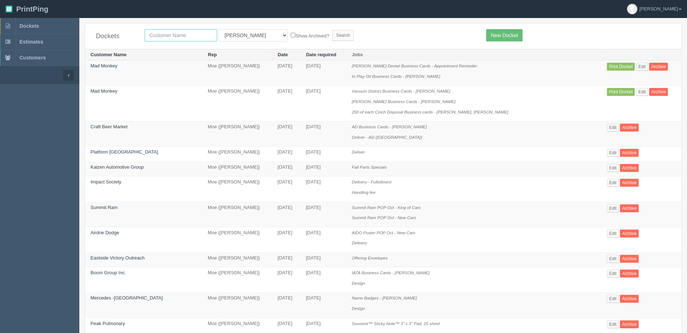
drag, startPoint x: 199, startPoint y: 36, endPoint x: 185, endPoint y: 35, distance: 14.1
click at [199, 36] on input "text" at bounding box center [181, 35] width 72 height 12
type input "mad"
click at [332, 30] on input "Search" at bounding box center [343, 35] width 22 height 11
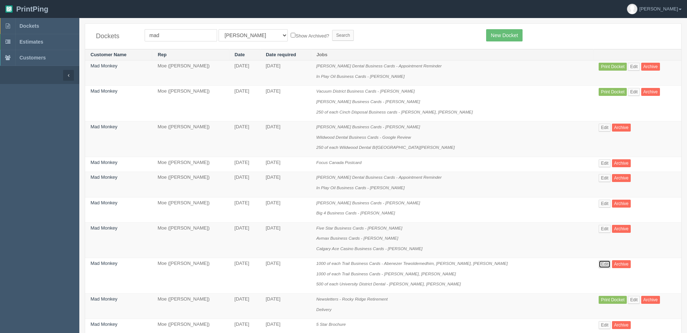
click at [602, 266] on link "Edit" at bounding box center [605, 264] width 12 height 8
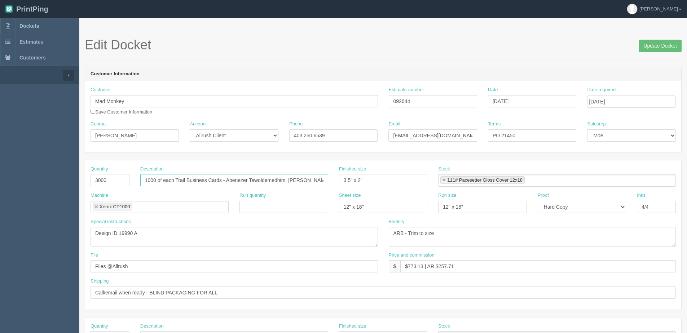
drag, startPoint x: 223, startPoint y: 179, endPoint x: 76, endPoint y: 182, distance: 147.5
click at [76, 182] on section "Dockets Estimates Customers" at bounding box center [343, 336] width 687 height 637
click at [652, 48] on input "Update Docket" at bounding box center [660, 46] width 43 height 12
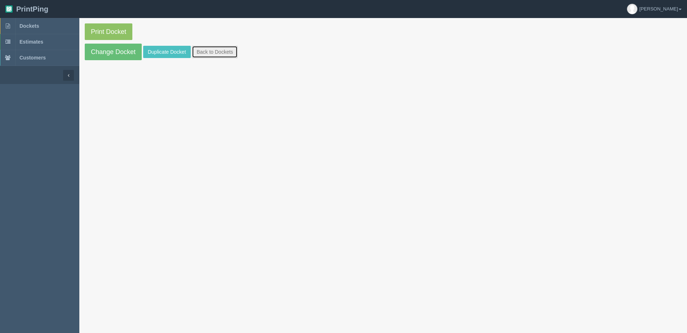
click at [206, 55] on link "Back to Dockets" at bounding box center [215, 52] width 46 height 12
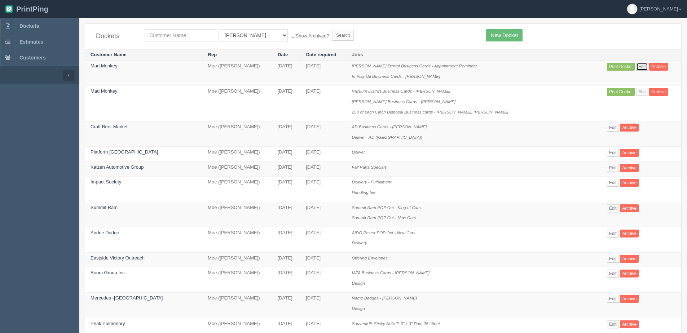
click at [637, 66] on link "Edit" at bounding box center [642, 67] width 12 height 8
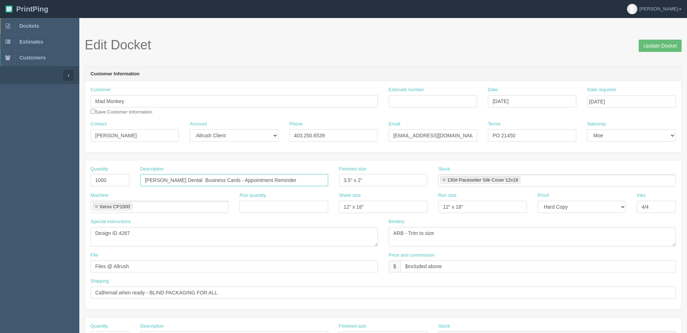
drag, startPoint x: 295, startPoint y: 179, endPoint x: -177, endPoint y: 171, distance: 472.5
click at [0, 171] on html "PrintPing Dan Edit account ( dan@allrush.ca ) Logout Dockets Estimates Customers" at bounding box center [343, 327] width 687 height 655
paste input "1000 of each Trail Business Cards"
type input "1000 of each Trail Business Cards"
drag, startPoint x: 119, startPoint y: 230, endPoint x: 269, endPoint y: 222, distance: 149.6
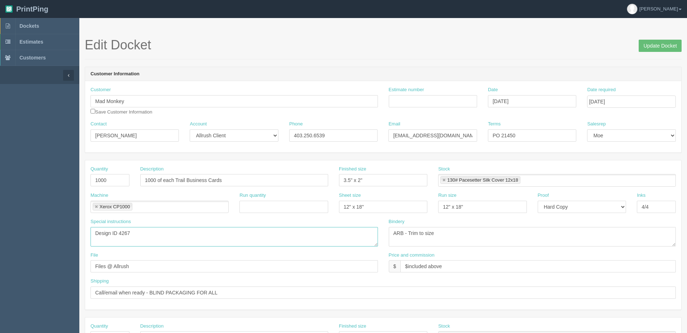
click at [261, 226] on div "Special instructions Design ID 4267" at bounding box center [234, 233] width 287 height 28
type textarea "Design ID 019990"
drag, startPoint x: 220, startPoint y: 180, endPoint x: 234, endPoint y: 181, distance: 14.8
click at [220, 180] on input "1000 of each Trail Business Cards" at bounding box center [234, 180] width 188 height 12
click at [237, 181] on input "1000 of each Trail Business Cards" at bounding box center [234, 180] width 188 height 12
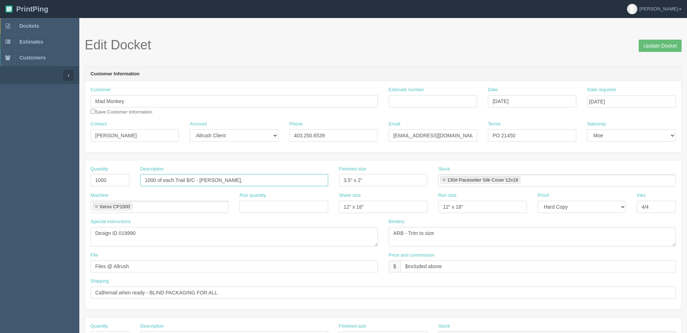
click at [249, 182] on input "1000 of each Trail B/C - Mark Tisdall," at bounding box center [234, 180] width 188 height 12
click at [299, 178] on input "1000 of each Trail B/C - Mark Tisdall, Nancy Laberge," at bounding box center [234, 180] width 188 height 12
click at [307, 184] on input "1000 of each Trail B/C - Mark Tisdall, Nancy Laberge, Adam d'Eca," at bounding box center [234, 180] width 188 height 12
type input "1000 of each Trail B/C - [PERSON_NAME], [PERSON_NAME], [PERSON_NAME] d'Eca, [PE…"
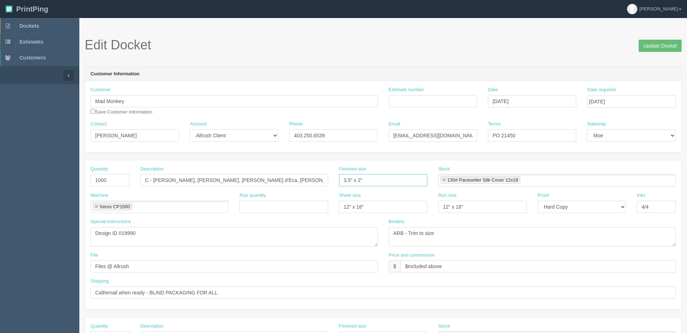
scroll to position [0, 0]
drag, startPoint x: 100, startPoint y: 179, endPoint x: 68, endPoint y: 179, distance: 31.7
click at [68, 179] on section "Dockets Estimates Customers" at bounding box center [343, 336] width 687 height 637
type input "5000"
click at [120, 233] on textarea "Design ID 4267" at bounding box center [234, 236] width 287 height 19
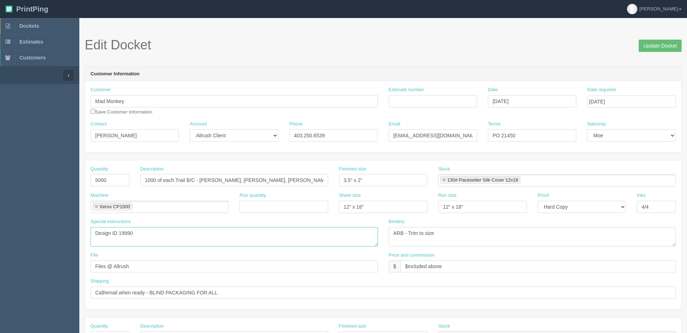
type textarea "Design ID 19990"
click at [442, 181] on link at bounding box center [444, 180] width 4 height 5
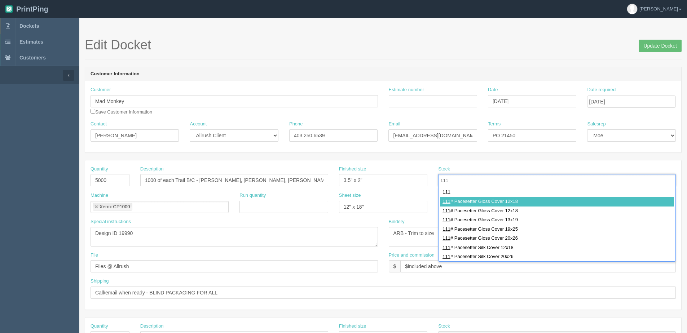
type input "111"
type input "111# Pacesetter Gloss Cover 12x18"
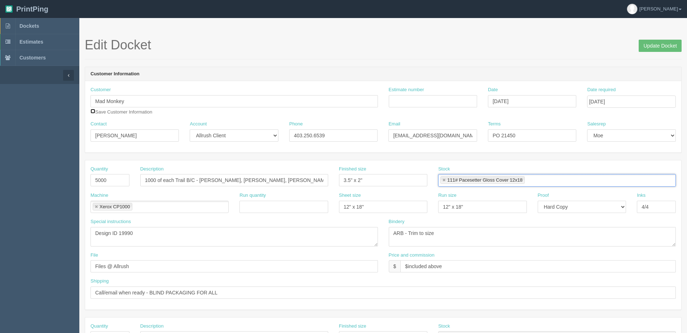
click at [94, 111] on input "checkbox" at bounding box center [93, 111] width 5 height 5
checkbox input "true"
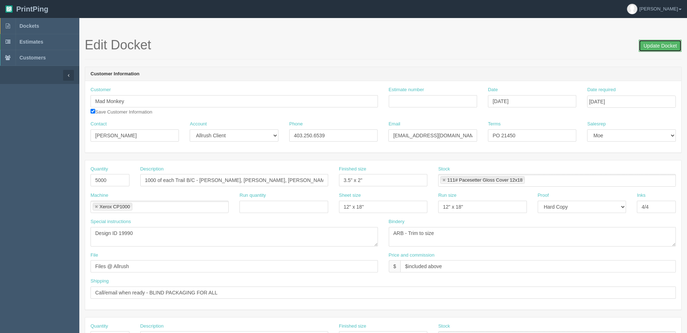
click at [665, 45] on input "Update Docket" at bounding box center [660, 46] width 43 height 12
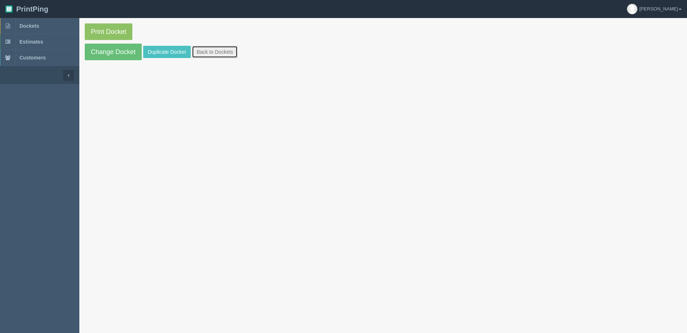
click at [225, 56] on link "Back to Dockets" at bounding box center [215, 52] width 46 height 12
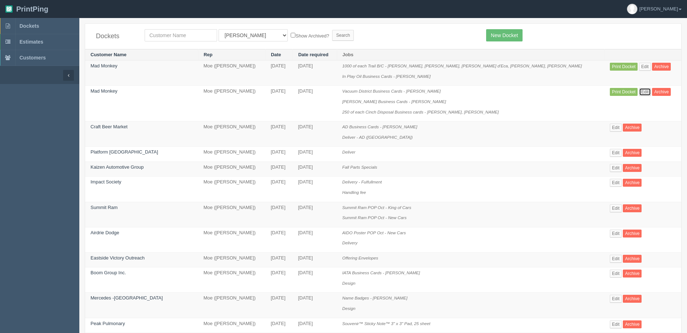
click at [639, 94] on link "Edit" at bounding box center [645, 92] width 12 height 8
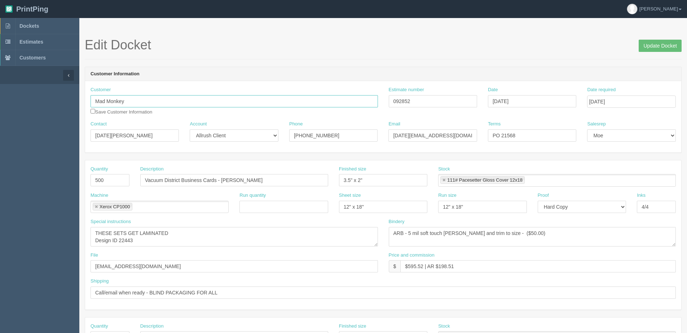
click at [139, 103] on input "Mad Monkey" at bounding box center [234, 101] width 287 height 12
click at [115, 116] on strong "Mad Monke" at bounding box center [109, 115] width 26 height 5
type input "Mad Monkey"
type input "[PERSON_NAME]"
type input "403.250.6539"
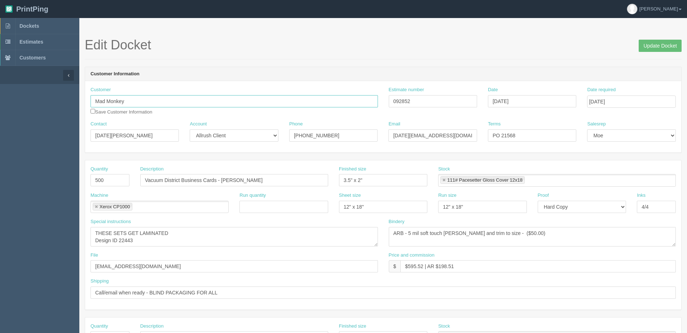
type input "[EMAIL_ADDRESS][DOMAIN_NAME]"
drag, startPoint x: 507, startPoint y: 136, endPoint x: 546, endPoint y: 137, distance: 38.2
click at [544, 136] on input "PO 21450" at bounding box center [532, 135] width 88 height 12
type input "PO 21568"
drag, startPoint x: 93, startPoint y: 111, endPoint x: 179, endPoint y: 88, distance: 88.4
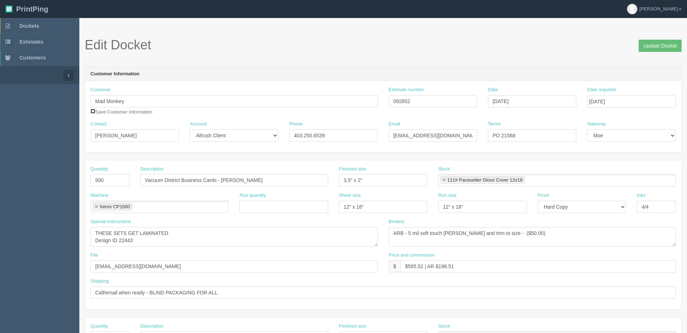
click at [93, 111] on input "checkbox" at bounding box center [93, 111] width 5 height 5
checkbox input "true"
click at [649, 50] on input "Update Docket" at bounding box center [660, 46] width 43 height 12
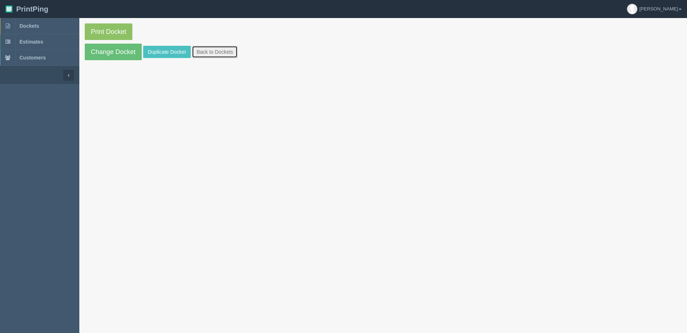
click at [237, 52] on link "Back to Dockets" at bounding box center [215, 52] width 46 height 12
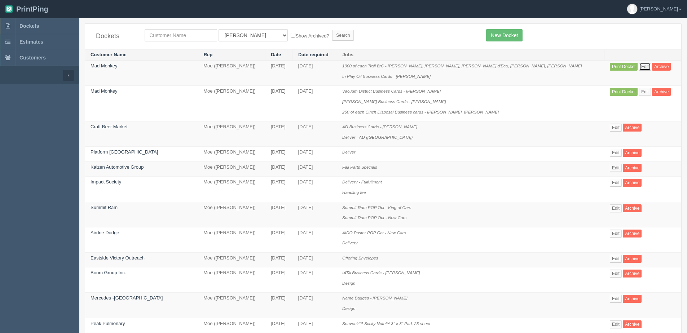
click at [639, 69] on link "Edit" at bounding box center [645, 67] width 12 height 8
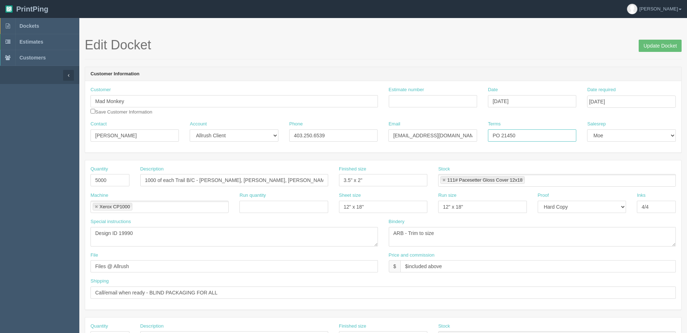
click at [527, 135] on input "PO 21450" at bounding box center [532, 135] width 88 height 12
drag, startPoint x: 507, startPoint y: 133, endPoint x: 656, endPoint y: 139, distance: 148.7
click at [615, 133] on div "Contact Natasha Sheriff Account -- Existing Client Allrush Client Rep Client Ph…" at bounding box center [383, 134] width 596 height 26
type input "PO 21568"
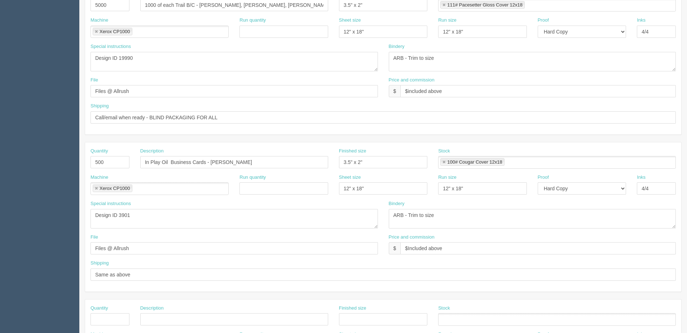
scroll to position [180, 0]
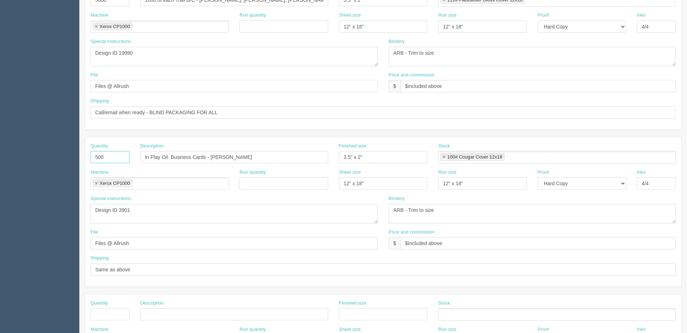
click at [105, 159] on input "500" at bounding box center [110, 157] width 39 height 12
type input "5000"
click at [206, 154] on input "In Play Oil Business Cards - Teifion Evans" at bounding box center [234, 157] width 188 height 12
click at [146, 157] on input "In Play Oil Business Cards - Teifion Evans" at bounding box center [234, 157] width 188 height 12
click at [197, 156] on input "250 of each In Play Oil Business Cards - Teifion Evans" at bounding box center [234, 157] width 188 height 12
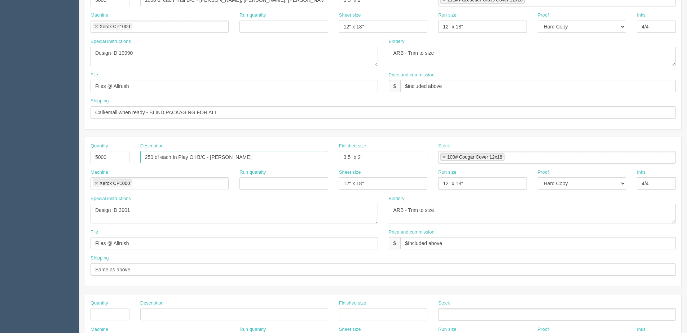
drag, startPoint x: 210, startPoint y: 156, endPoint x: 558, endPoint y: 155, distance: 348.0
click at [497, 155] on div "Quantity 5000 Description 250 of each In Play Oil B/C - Teifion Evans Finished …" at bounding box center [383, 156] width 596 height 26
click at [323, 157] on input "250 of each In Play Oil B/C - Colin Tuckwood, Kevin Totanich, Morley James," at bounding box center [234, 157] width 188 height 12
type input "250 of each In Play Oil B/C - Colin Tuckwood, Kevin Totanich, Morley James, Rich"
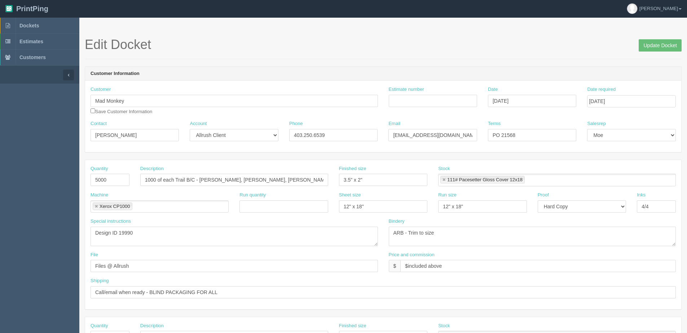
scroll to position [0, 0]
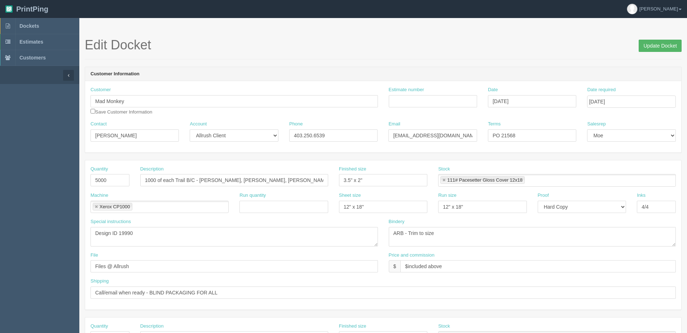
click at [672, 40] on span "Update Docket" at bounding box center [660, 45] width 43 height 14
click at [670, 41] on input "Update Docket" at bounding box center [660, 46] width 43 height 12
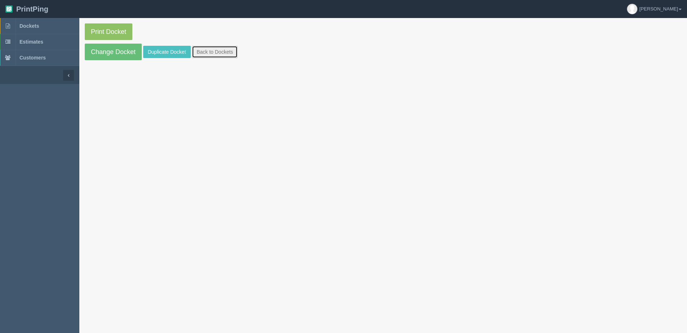
drag, startPoint x: 233, startPoint y: 53, endPoint x: 217, endPoint y: 54, distance: 15.5
click at [233, 53] on link "Back to Dockets" at bounding box center [215, 52] width 46 height 12
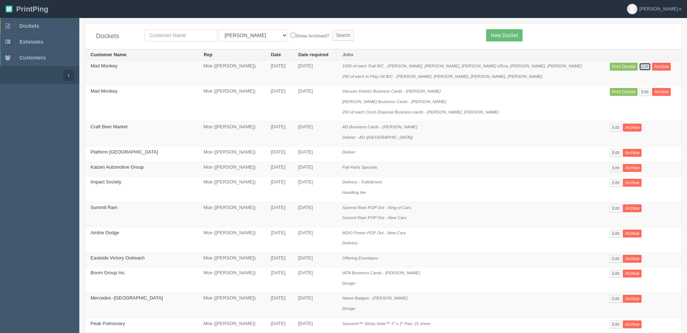
click at [639, 63] on link "Edit" at bounding box center [645, 67] width 12 height 8
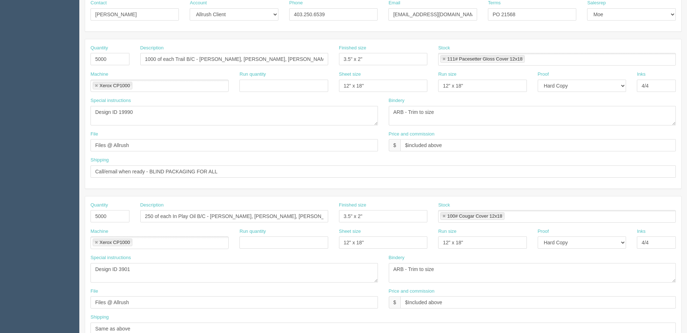
scroll to position [144, 0]
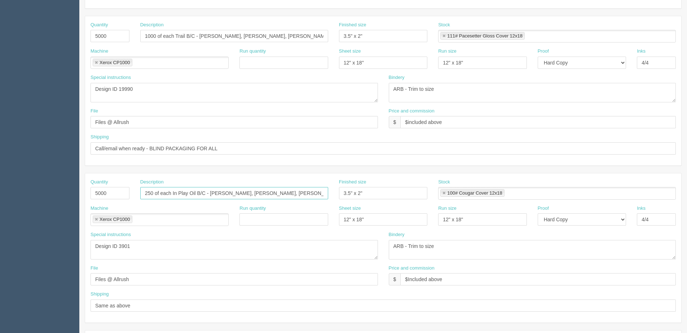
click at [310, 198] on input "250 of each In Play Oil B/C - [PERSON_NAME], [PERSON_NAME], [PERSON_NAME], [PER…" at bounding box center [234, 193] width 188 height 12
type input "250 of each In Play Oil B/C - [PERSON_NAME], [PERSON_NAME], [PERSON_NAME], [PER…"
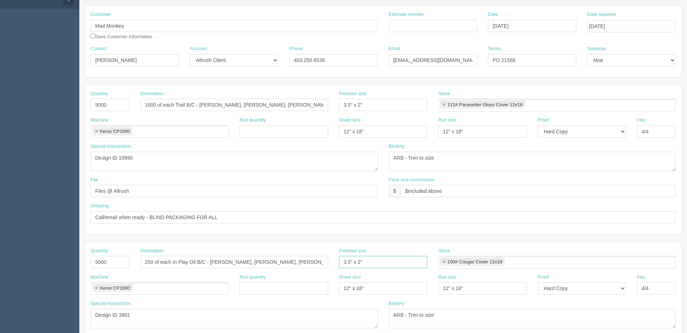
scroll to position [108, 0]
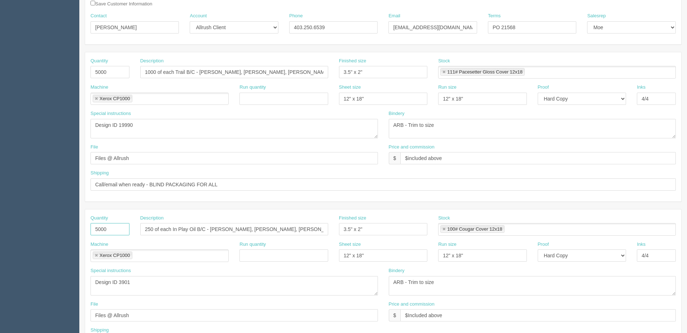
drag, startPoint x: 84, startPoint y: 227, endPoint x: 0, endPoint y: 225, distance: 83.7
click at [0, 226] on html "PrintPing [PERSON_NAME] Edit account ( [PERSON_NAME][EMAIL_ADDRESS][DOMAIN_NAME…" at bounding box center [343, 219] width 687 height 655
type input "1250"
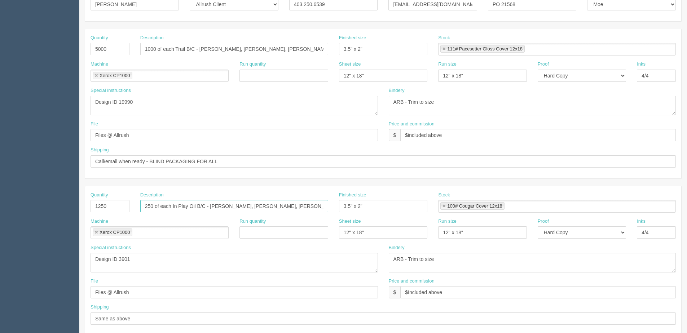
scroll to position [144, 0]
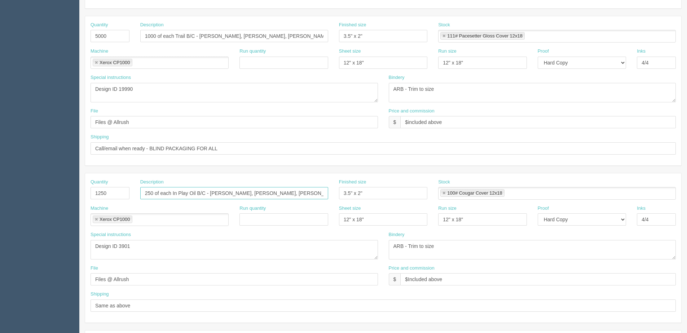
click at [323, 194] on input "250 of each In Play Oil B/C - [PERSON_NAME], [PERSON_NAME], [PERSON_NAME], [PER…" at bounding box center [234, 193] width 188 height 12
type input "250 of each In Play Oil B/C - [PERSON_NAME], [PERSON_NAME], [PERSON_NAME], [PER…"
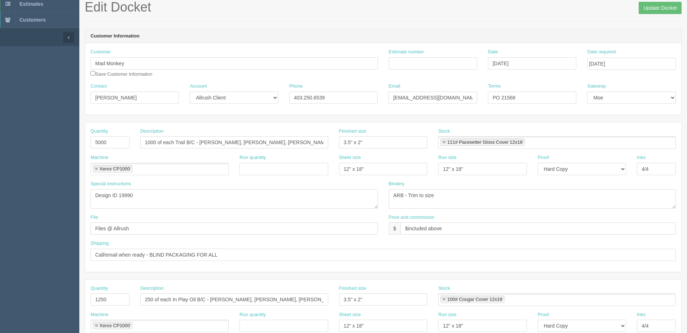
scroll to position [0, 0]
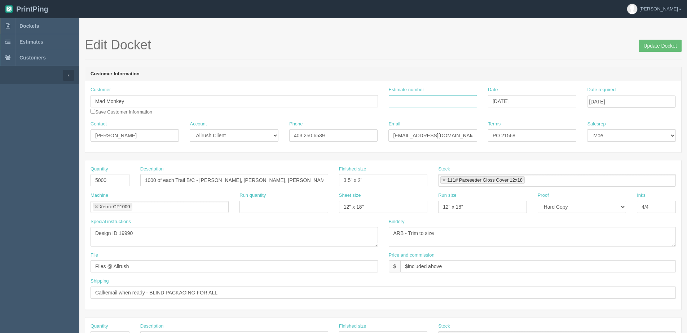
click at [422, 96] on input "Estimate number" at bounding box center [433, 101] width 88 height 12
type input "092852"
click at [671, 41] on input "Update Docket" at bounding box center [660, 46] width 43 height 12
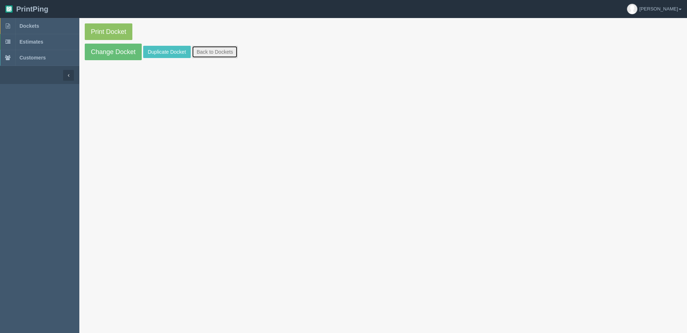
click at [221, 57] on link "Back to Dockets" at bounding box center [215, 52] width 46 height 12
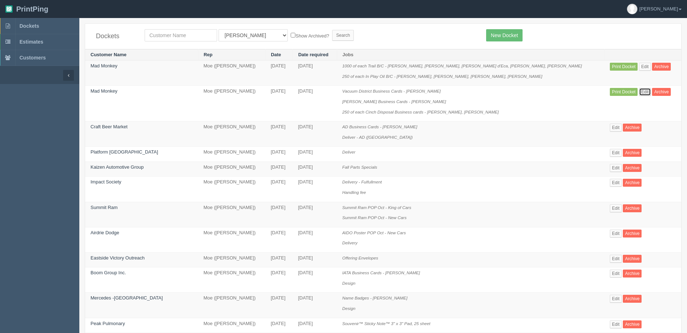
click at [639, 90] on link "Edit" at bounding box center [645, 92] width 12 height 8
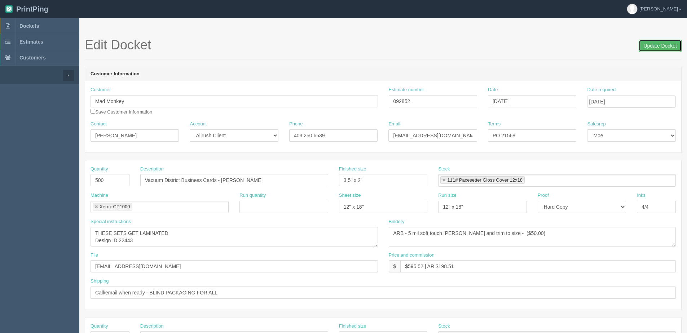
click at [657, 48] on input "Update Docket" at bounding box center [660, 46] width 43 height 12
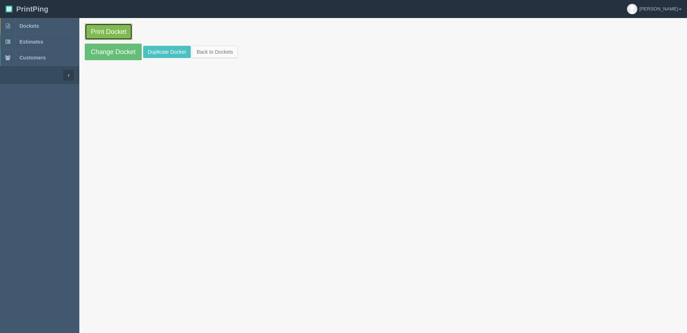
click at [99, 39] on link "Print Docket" at bounding box center [109, 31] width 48 height 17
click at [217, 54] on link "Back to Dockets" at bounding box center [215, 52] width 46 height 12
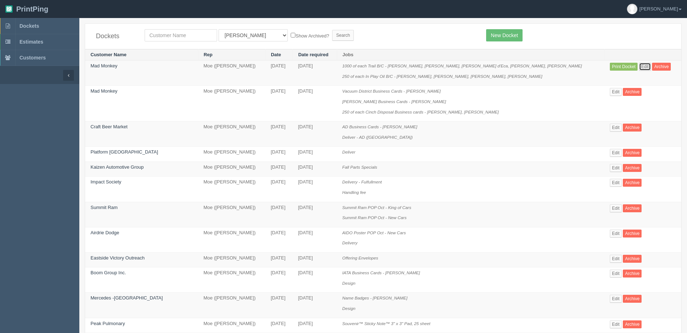
click at [639, 63] on link "Edit" at bounding box center [645, 67] width 12 height 8
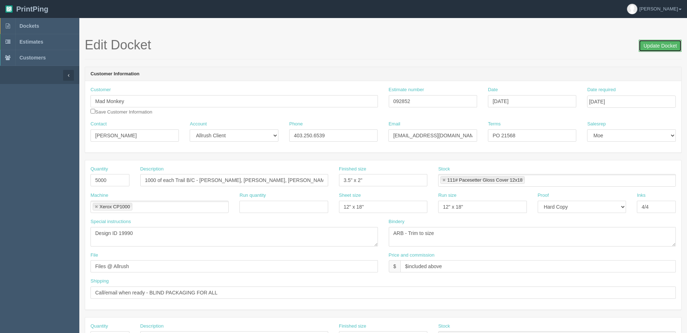
click at [665, 51] on input "Update Docket" at bounding box center [660, 46] width 43 height 12
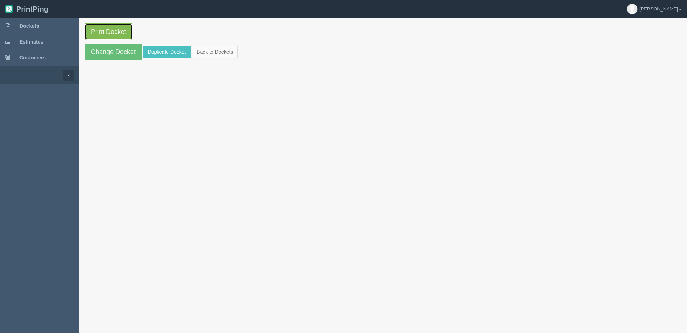
click at [113, 31] on link "Print Docket" at bounding box center [109, 31] width 48 height 17
click at [232, 52] on link "Back to Dockets" at bounding box center [215, 52] width 46 height 12
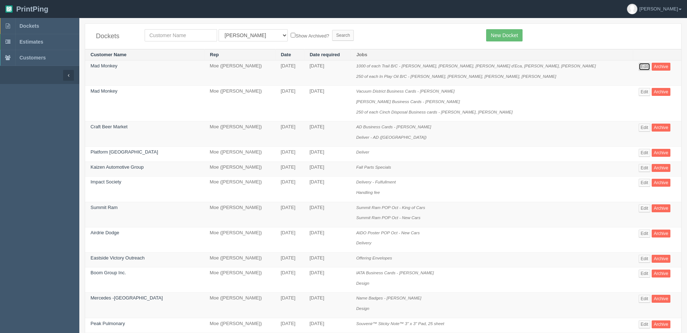
click at [642, 68] on link "Edit" at bounding box center [645, 67] width 12 height 8
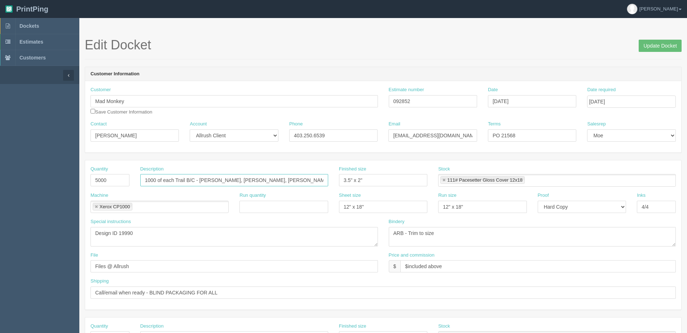
click at [321, 182] on input "1000 of each Trail B/C - [PERSON_NAME], [PERSON_NAME], [PERSON_NAME] d'Eca, [PE…" at bounding box center [234, 180] width 188 height 12
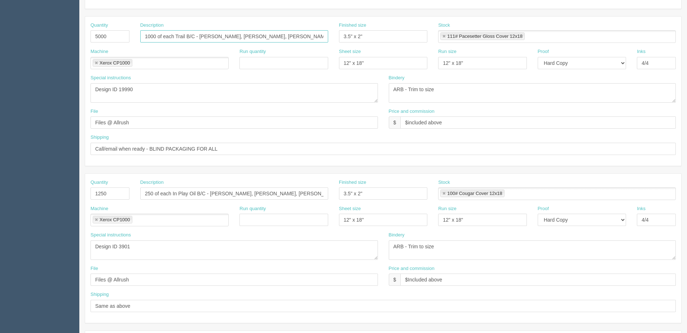
scroll to position [144, 0]
click at [321, 192] on input "250 of each In Play Oil B/C - Colin Tuckwood, Kevin Totanich, Morley James, Ric…" at bounding box center [234, 193] width 188 height 12
type input "250 of each In Play Oil B/C - [PERSON_NAME], [PERSON_NAME], [PERSON_NAME], [PER…"
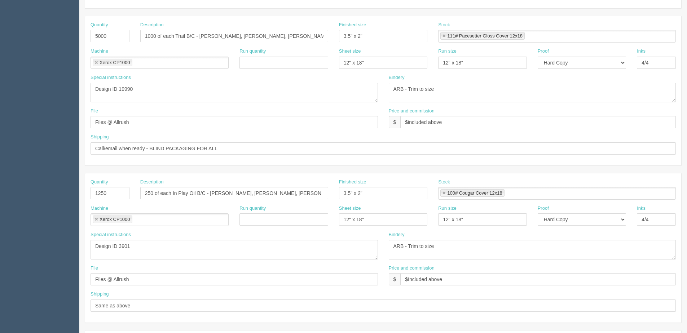
click at [321, 178] on div "Quantity 1250 Description 250 of each In Play Oil B/C - Colin Tuckwood, Kevin T…" at bounding box center [383, 247] width 596 height 149
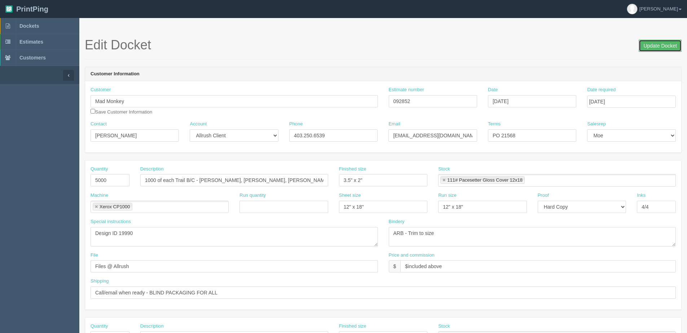
click at [660, 40] on input "Update Docket" at bounding box center [660, 46] width 43 height 12
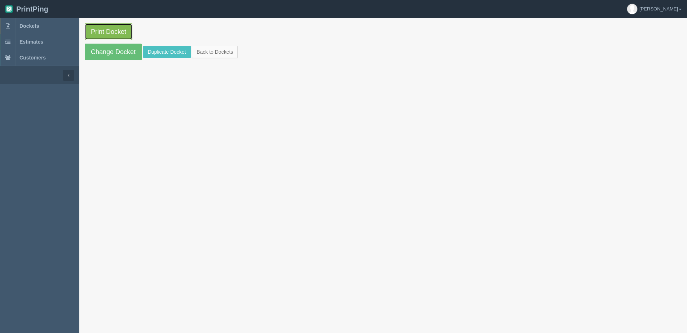
click at [122, 30] on link "Print Docket" at bounding box center [109, 31] width 48 height 17
drag, startPoint x: 233, startPoint y: 49, endPoint x: 204, endPoint y: 33, distance: 33.1
click at [233, 49] on link "Back to Dockets" at bounding box center [215, 52] width 46 height 12
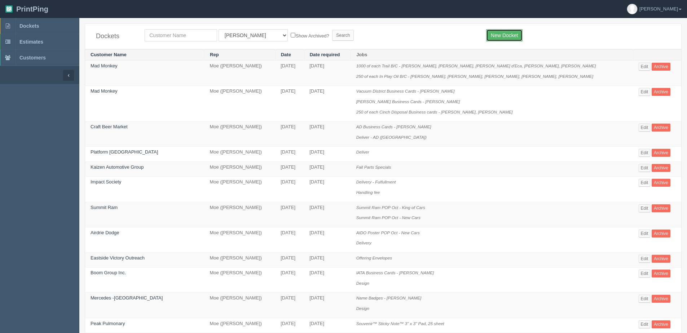
click at [498, 31] on link "New Docket" at bounding box center [504, 35] width 36 height 12
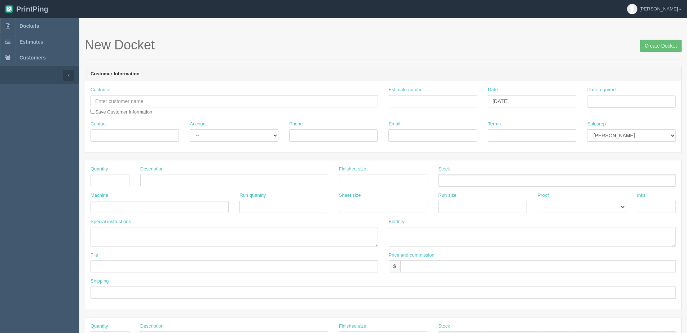
click at [147, 108] on div "Customer Save Customer Information" at bounding box center [234, 101] width 287 height 29
click at [132, 104] on input "text" at bounding box center [234, 101] width 287 height 12
type input "2240692 Alberta Ltd."
click at [150, 139] on input "Contact" at bounding box center [135, 135] width 88 height 12
paste input "Jing"
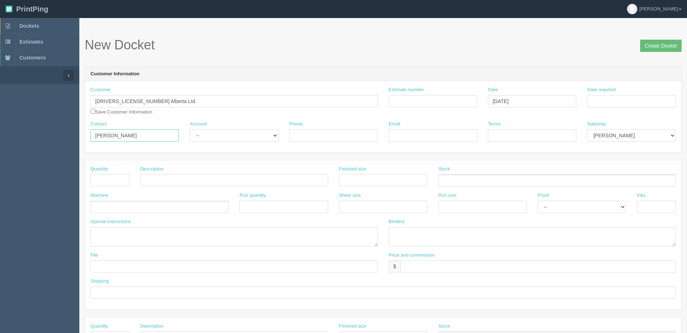
type input "Jing Fang"
click at [203, 128] on div "Account -- Existing Client Allrush Client Rep Client" at bounding box center [234, 131] width 88 height 21
click at [203, 134] on select "-- Existing Client Allrush Client Rep Client" at bounding box center [234, 135] width 88 height 12
select select "Allrush Client"
click at [190, 129] on select "-- Existing Client Allrush Client Rep Client" at bounding box center [234, 135] width 88 height 12
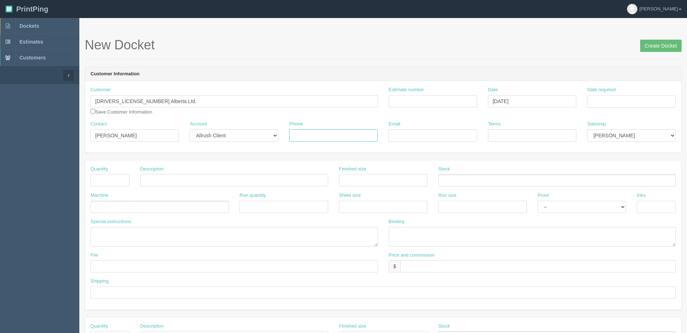
click at [302, 135] on input "Phone" at bounding box center [333, 135] width 88 height 12
type input "587.889.7987"
click at [419, 138] on input "Email" at bounding box center [432, 135] width 88 height 12
paste input "jingjing198531@gmail.com"
type input "jingjing198531@gmail.com"
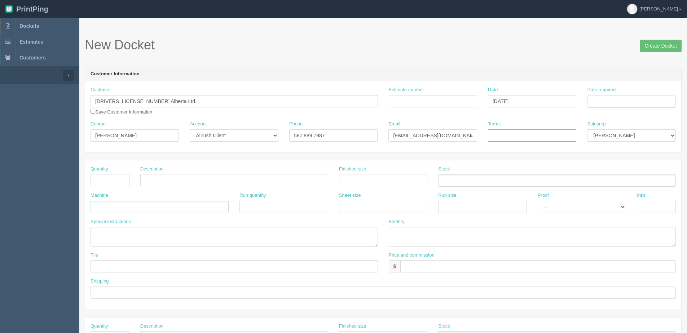
click at [537, 138] on input "Terms" at bounding box center [532, 135] width 88 height 12
click at [519, 132] on input "Deposit - #137.48" at bounding box center [532, 135] width 88 height 12
type input "Deposit -$137.48"
click at [615, 135] on select "Mark Mikayla Aly Stacy Rebecca Matthew Viki Phil Greg Jim Sam Brandon Zach Stev…" at bounding box center [631, 135] width 88 height 12
select select "1"
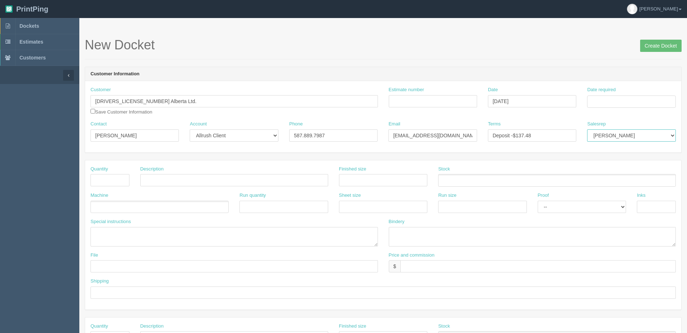
click at [587, 129] on select "Mark Mikayla Aly Stacy Rebecca Matthew Viki Phil Greg Jim Sam Brandon Zach Stev…" at bounding box center [631, 135] width 88 height 12
click at [632, 98] on input "Date required" at bounding box center [631, 102] width 88 height 12
click at [605, 206] on th "Today" at bounding box center [622, 202] width 67 height 10
click at [635, 160] on td "16" at bounding box center [633, 160] width 9 height 10
type input "October 16, 2025"
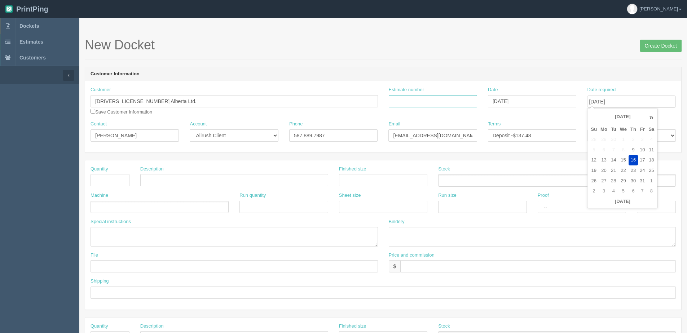
click at [423, 105] on input "Estimate number" at bounding box center [433, 101] width 88 height 12
drag, startPoint x: 413, startPoint y: 101, endPoint x: 202, endPoint y: 79, distance: 212.5
click at [210, 84] on div "Customer 2240692 Alberta Ltd. 22 224 25 AB Ltd. (DBA KetoSkream) Save Customer …" at bounding box center [383, 116] width 596 height 71
type input "092604"
click at [116, 177] on input "text" at bounding box center [110, 180] width 39 height 12
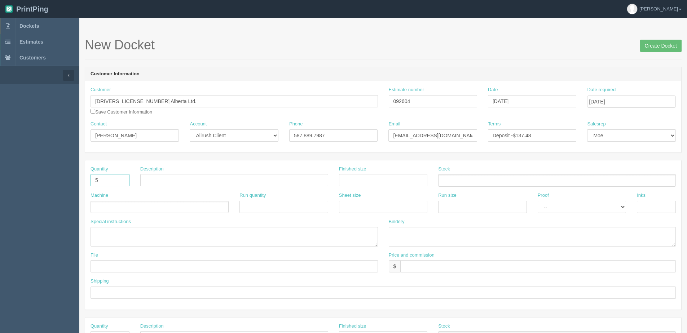
type input "5"
type input "Posters"
click at [109, 208] on ul at bounding box center [160, 207] width 138 height 13
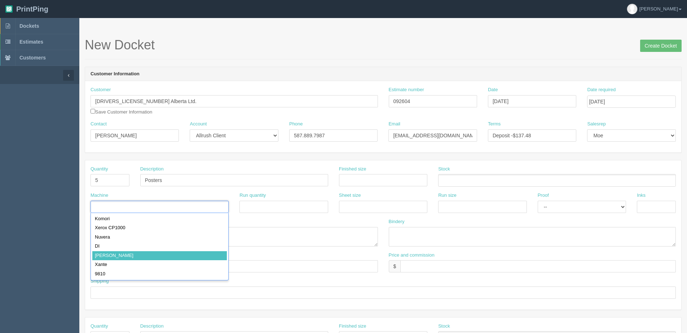
type input "Roland"
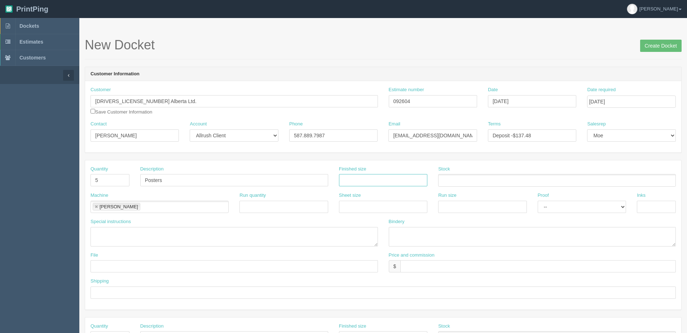
click at [362, 182] on input "text" at bounding box center [383, 180] width 88 height 12
type input "26.75" x 48""
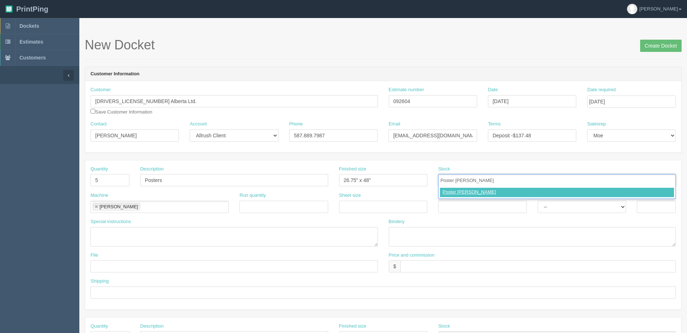
type input "Poster Paper"
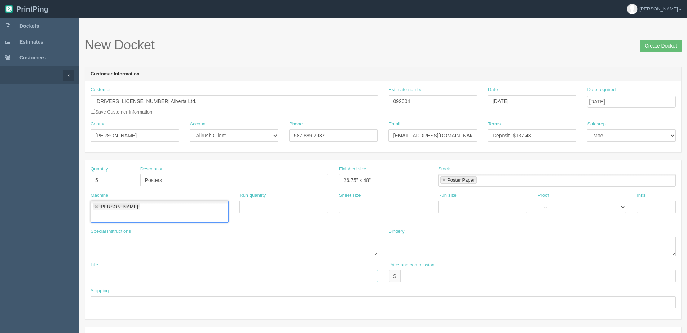
click at [126, 270] on input "text" at bounding box center [234, 276] width 287 height 12
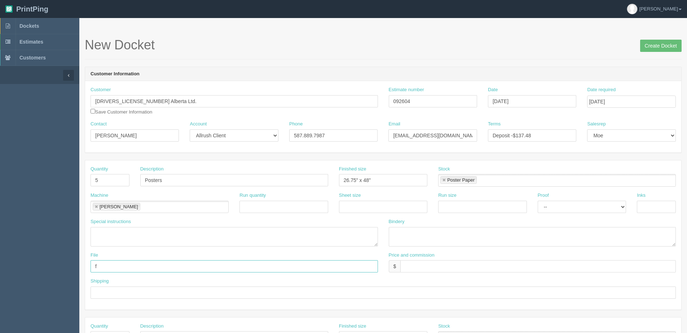
type input "Files @ Allrush"
click at [119, 287] on div "Shipping" at bounding box center [383, 288] width 585 height 21
click at [121, 288] on input "text" at bounding box center [383, 293] width 585 height 12
type input "Email / Call when ready"
click at [573, 210] on select "-- Email Hard Copy" at bounding box center [582, 207] width 88 height 12
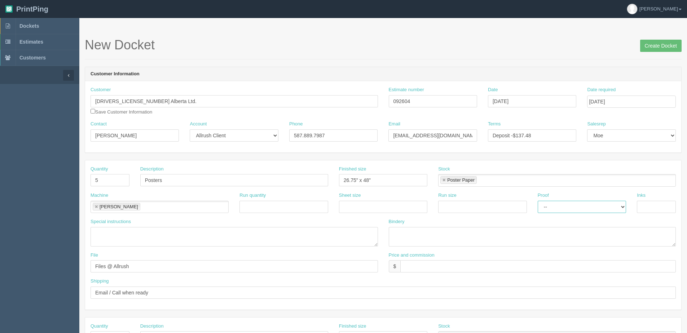
select select "Hard Copy"
click at [538, 201] on select "-- Email Hard Copy" at bounding box center [582, 207] width 88 height 12
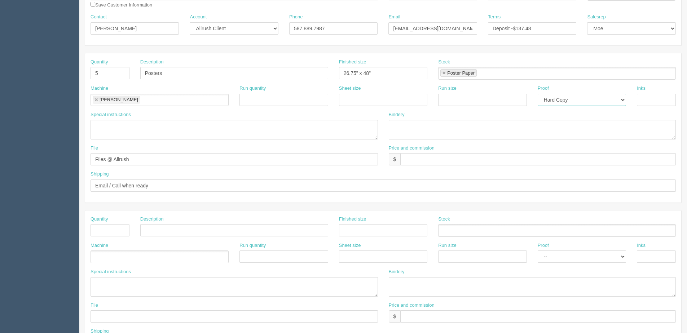
scroll to position [144, 0]
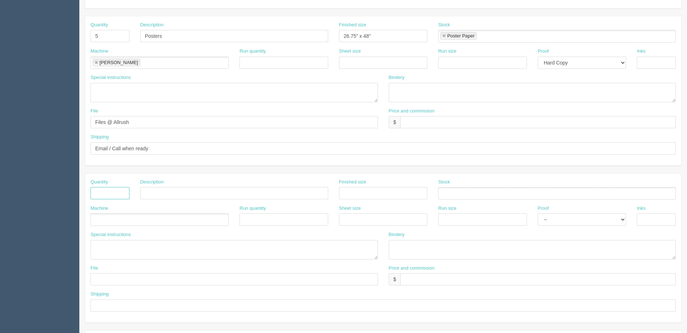
click at [113, 195] on input "text" at bounding box center [110, 193] width 39 height 12
click at [118, 190] on input "text" at bounding box center [110, 193] width 39 height 12
type input "10"
click at [159, 196] on input "text" at bounding box center [234, 193] width 188 height 12
click at [157, 194] on input "text" at bounding box center [234, 193] width 188 height 12
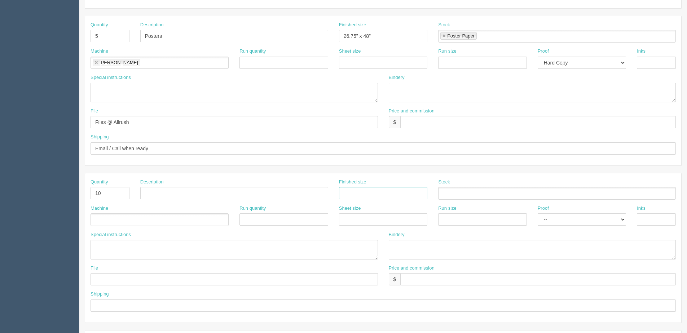
click at [374, 192] on input "text" at bounding box center [383, 193] width 88 height 12
type input "8.5" x 11""
click at [150, 212] on div "Machine" at bounding box center [160, 215] width 138 height 21
click at [139, 218] on ul at bounding box center [160, 220] width 138 height 13
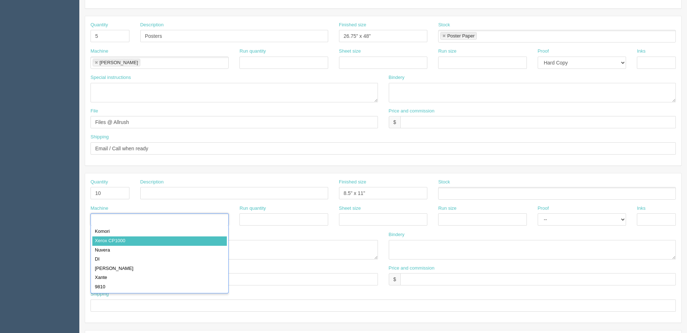
drag, startPoint x: 129, startPoint y: 240, endPoint x: 157, endPoint y: 240, distance: 28.5
type input "Xerox CP1000"
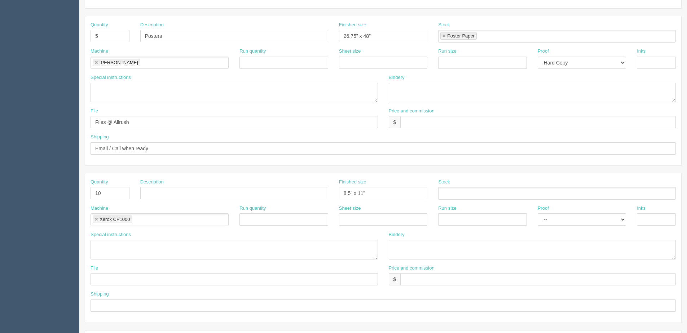
click at [417, 227] on div "Sheet size" at bounding box center [383, 218] width 99 height 26
click at [401, 220] on input "text" at bounding box center [383, 220] width 88 height 12
type input "12" x 18""
click at [468, 219] on input "text" at bounding box center [482, 220] width 88 height 12
type input "12" x 18""
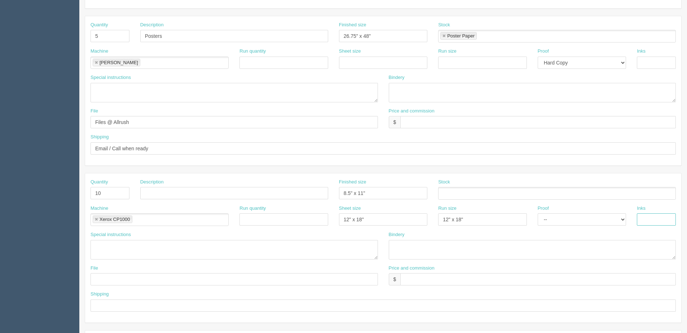
click at [657, 225] on input "text" at bounding box center [656, 220] width 39 height 12
type input "4/4"
click at [477, 195] on ul at bounding box center [557, 193] width 238 height 13
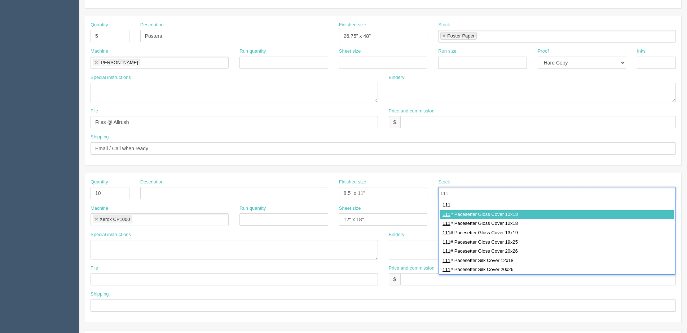
type input "111"
type input "111# Pacesetter Gloss Cover 12x18"
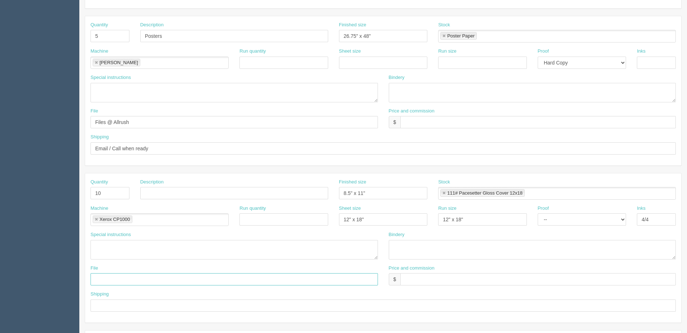
click at [108, 278] on input "text" at bounding box center [234, 279] width 287 height 12
type input "Files @ Allrush"
click at [412, 94] on textarea at bounding box center [532, 92] width 287 height 19
click at [456, 94] on textarea "Trim to size" at bounding box center [532, 92] width 287 height 19
type textarea "Trim to size - ARB $25.00"
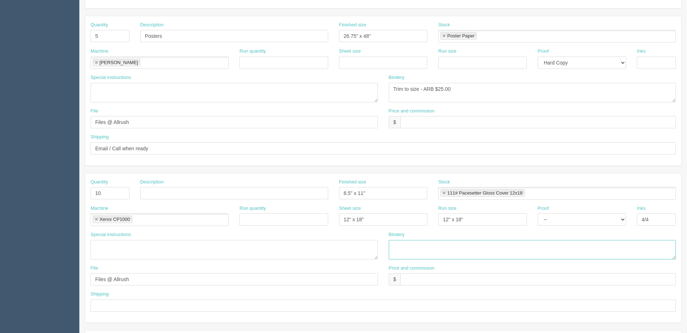
click at [407, 249] on textarea at bounding box center [532, 249] width 287 height 19
type textarea "."
type textarea "3mil lam and trim with overhang - ARB $30.00"
click at [122, 303] on input "text" at bounding box center [383, 306] width 585 height 12
type input "Same as above"
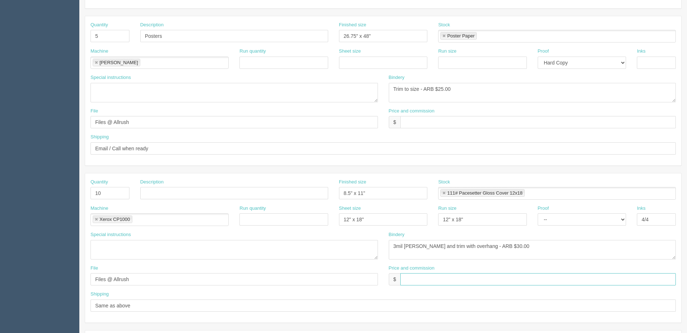
click at [414, 278] on input "text" at bounding box center [538, 279] width 276 height 12
type input "$Included above"
click at [436, 122] on input "text" at bounding box center [538, 122] width 276 height 12
click at [477, 127] on input "$261.86 | SAM $30.00 | AR $" at bounding box center [538, 122] width 276 height 12
type input "$261.86 | SAM $30.00 | AR $53.51"
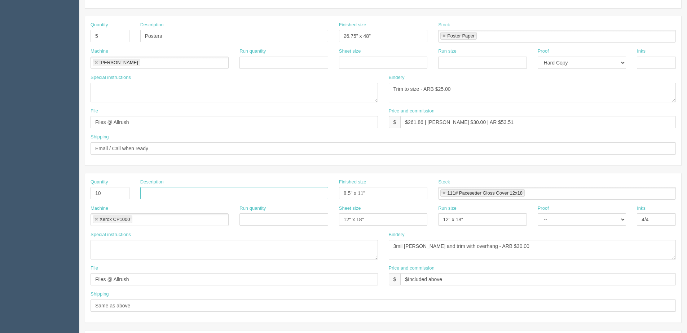
click at [170, 198] on input "text" at bounding box center [234, 193] width 188 height 12
type input "8.5 X 11 Printout"
drag, startPoint x: 572, startPoint y: 220, endPoint x: 567, endPoint y: 227, distance: 8.6
click at [572, 220] on select "-- Email Hard Copy" at bounding box center [582, 220] width 88 height 12
select select "Hard Copy"
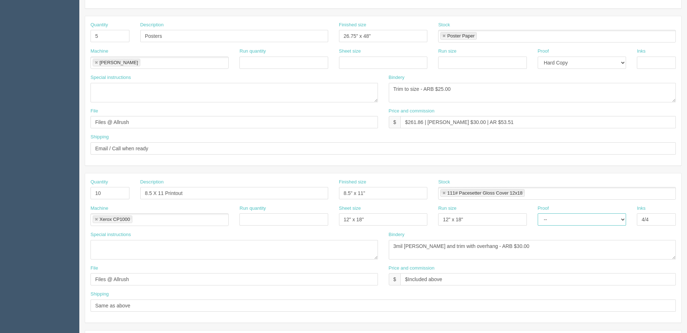
click at [538, 214] on select "-- Email Hard Copy" at bounding box center [582, 220] width 88 height 12
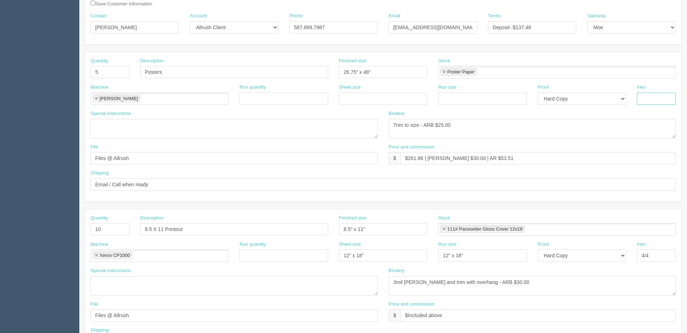
click at [665, 105] on input "text" at bounding box center [656, 99] width 39 height 12
type input "4/0"
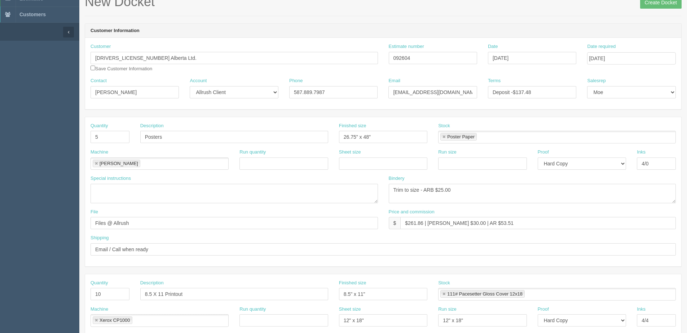
scroll to position [0, 0]
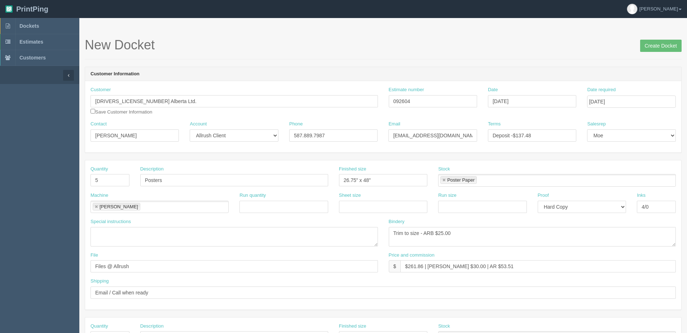
click at [656, 39] on span "Create Docket" at bounding box center [660, 45] width 41 height 14
click at [656, 44] on input "Create Docket" at bounding box center [660, 46] width 41 height 12
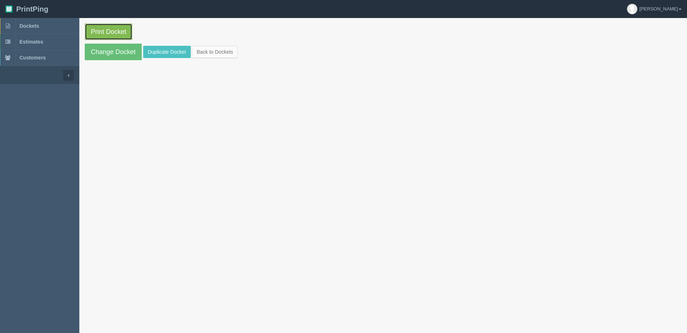
click at [113, 29] on link "Print Docket" at bounding box center [109, 31] width 48 height 17
click at [678, 6] on link "Dan" at bounding box center [654, 9] width 66 height 18
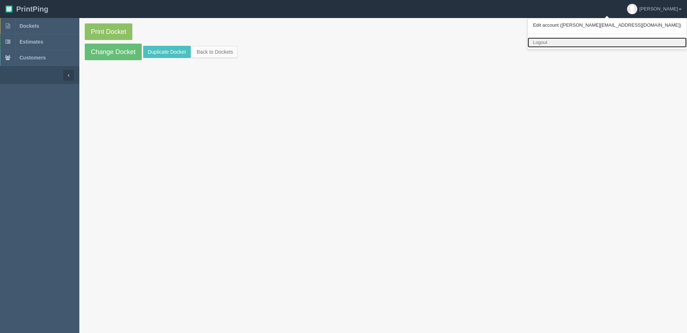
click at [648, 41] on link "Logout" at bounding box center [607, 43] width 159 height 10
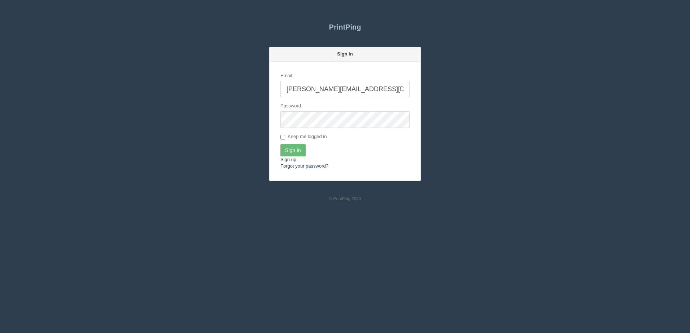
click at [333, 87] on input "[PERSON_NAME][EMAIL_ADDRESS][DOMAIN_NAME]" at bounding box center [344, 89] width 129 height 17
type input "[PERSON_NAME][EMAIL_ADDRESS][DOMAIN_NAME]"
drag, startPoint x: 299, startPoint y: 148, endPoint x: 291, endPoint y: 154, distance: 9.8
click at [298, 149] on input "Sign In" at bounding box center [292, 150] width 25 height 12
